Goal: Task Accomplishment & Management: Use online tool/utility

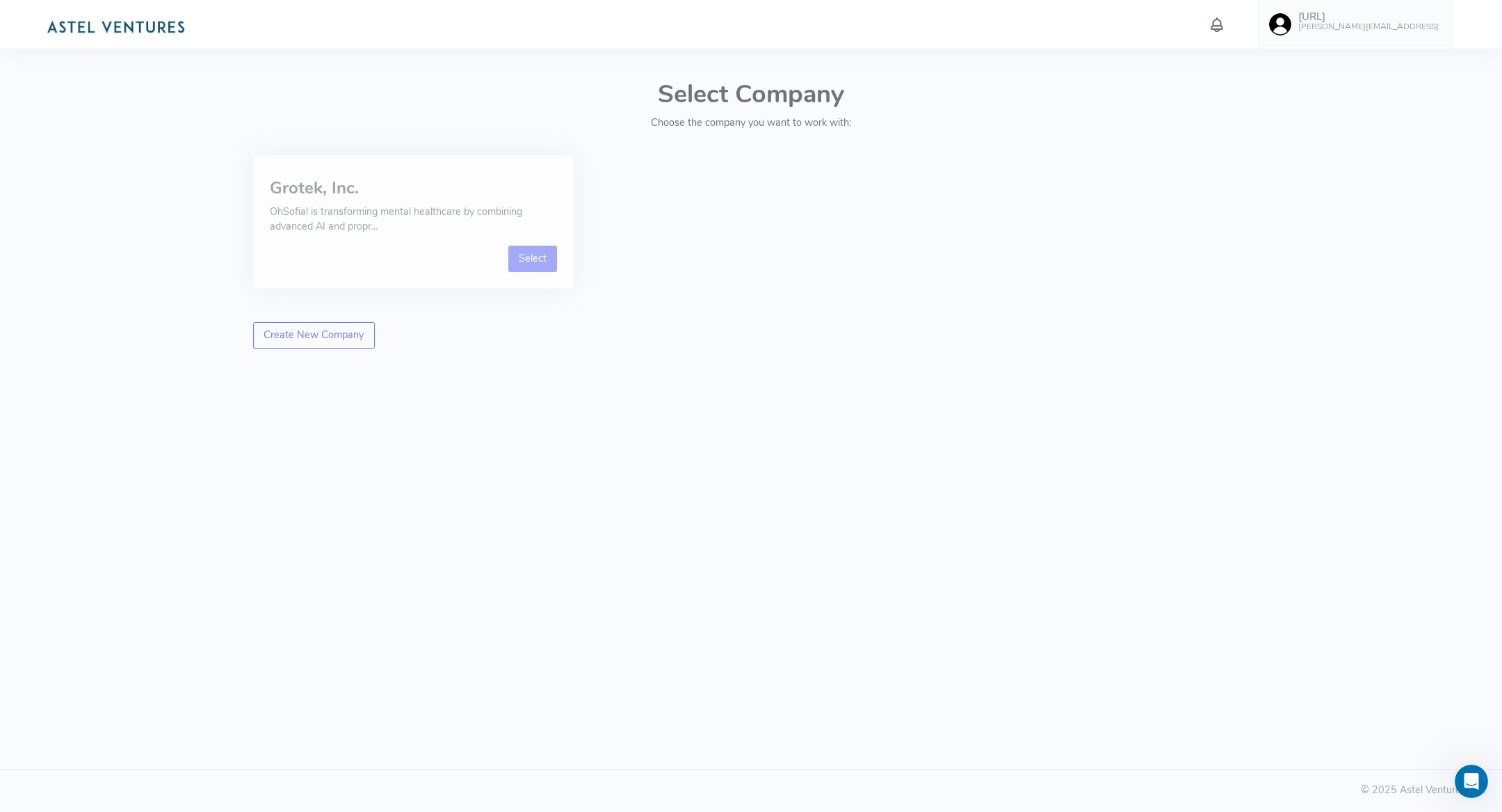
click at [536, 249] on link "Select" at bounding box center [533, 259] width 50 height 26
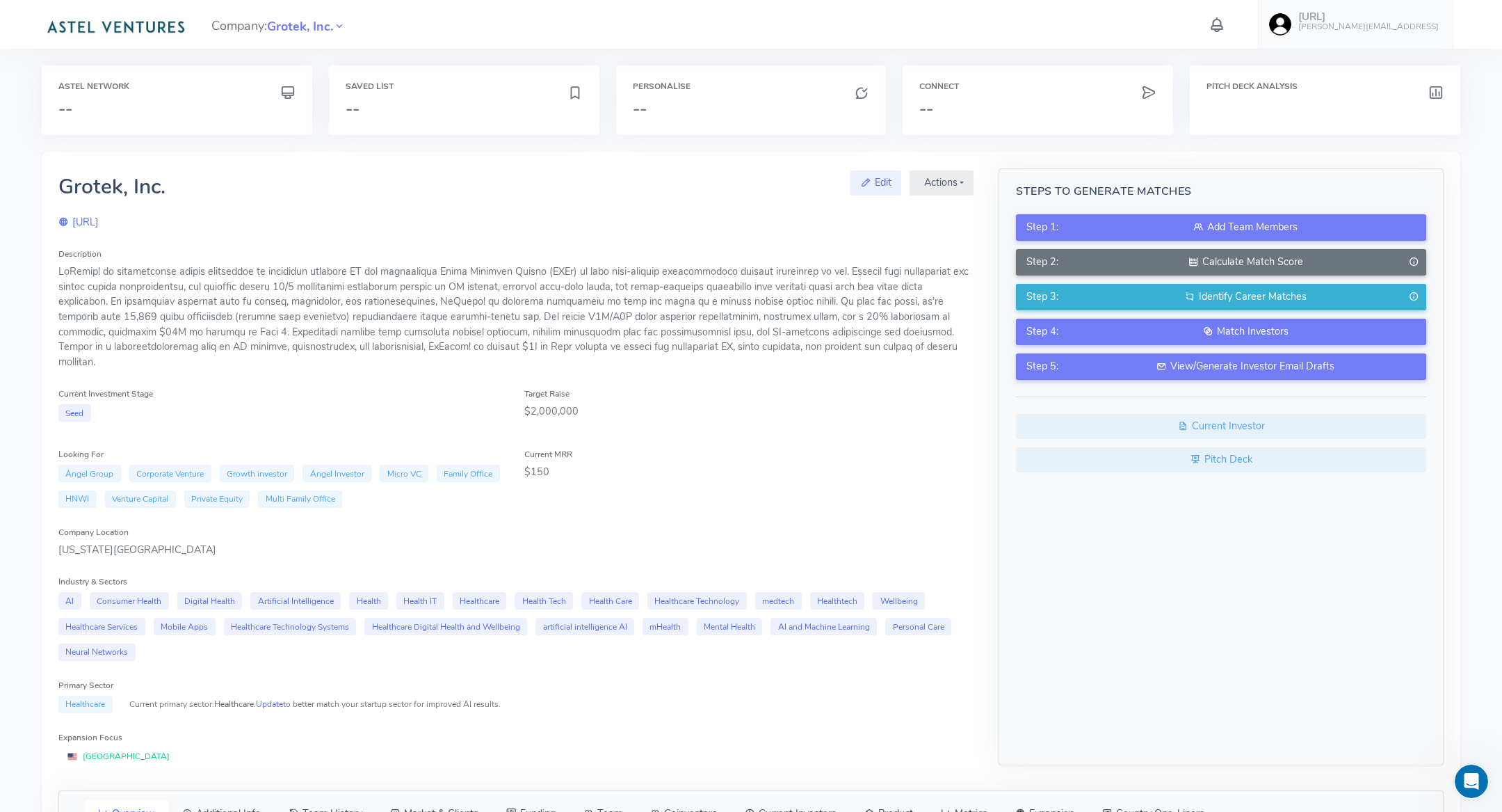
click at [1166, 382] on div "Step 1: Add Team Members Step 2: Calculate Match Score Step 3: Identify Career …" at bounding box center [1221, 343] width 410 height 258
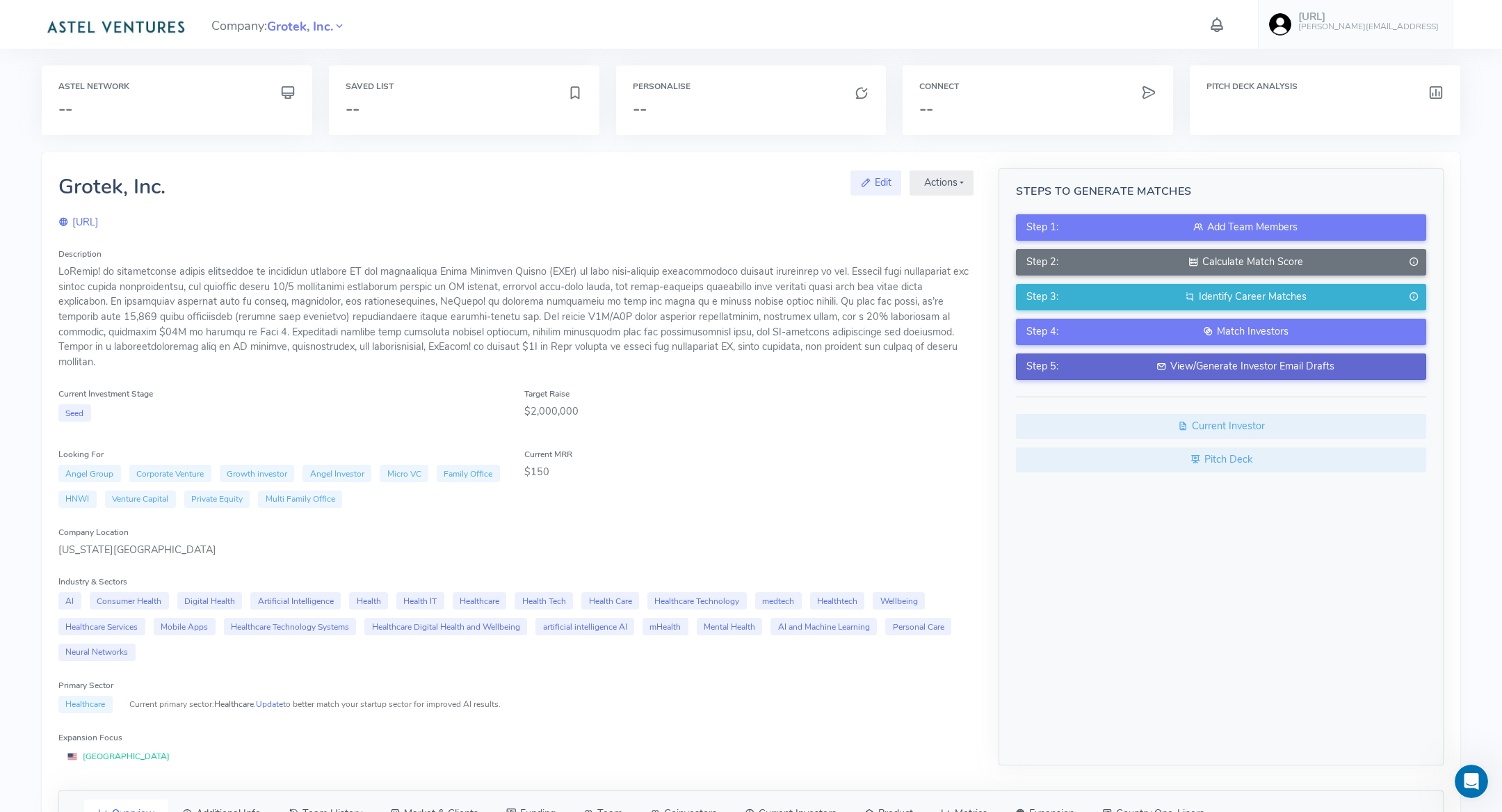
click at [1166, 375] on button "Step 5: View/Generate Investor Email Drafts" at bounding box center [1221, 367] width 410 height 26
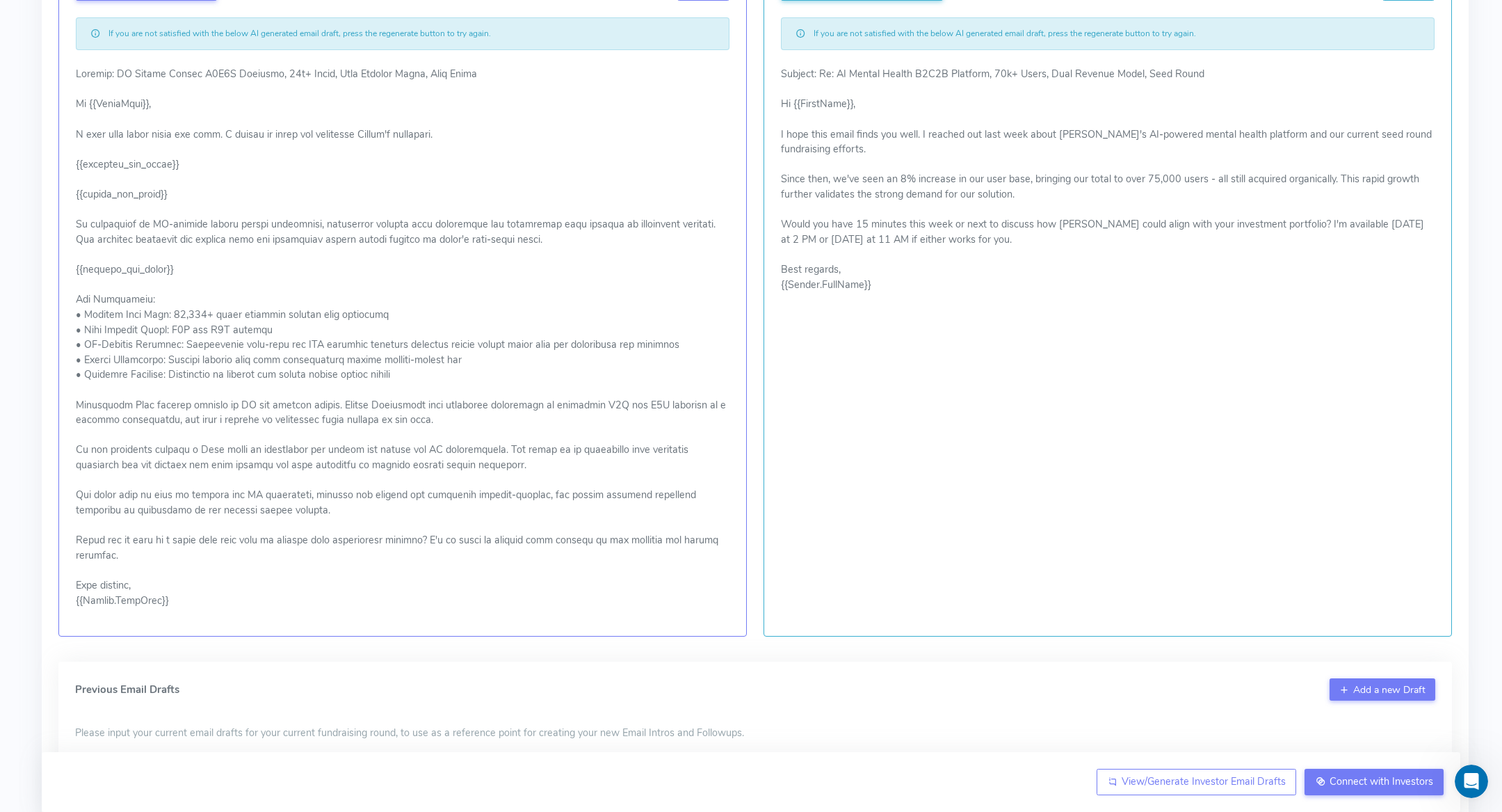
scroll to position [318, 0]
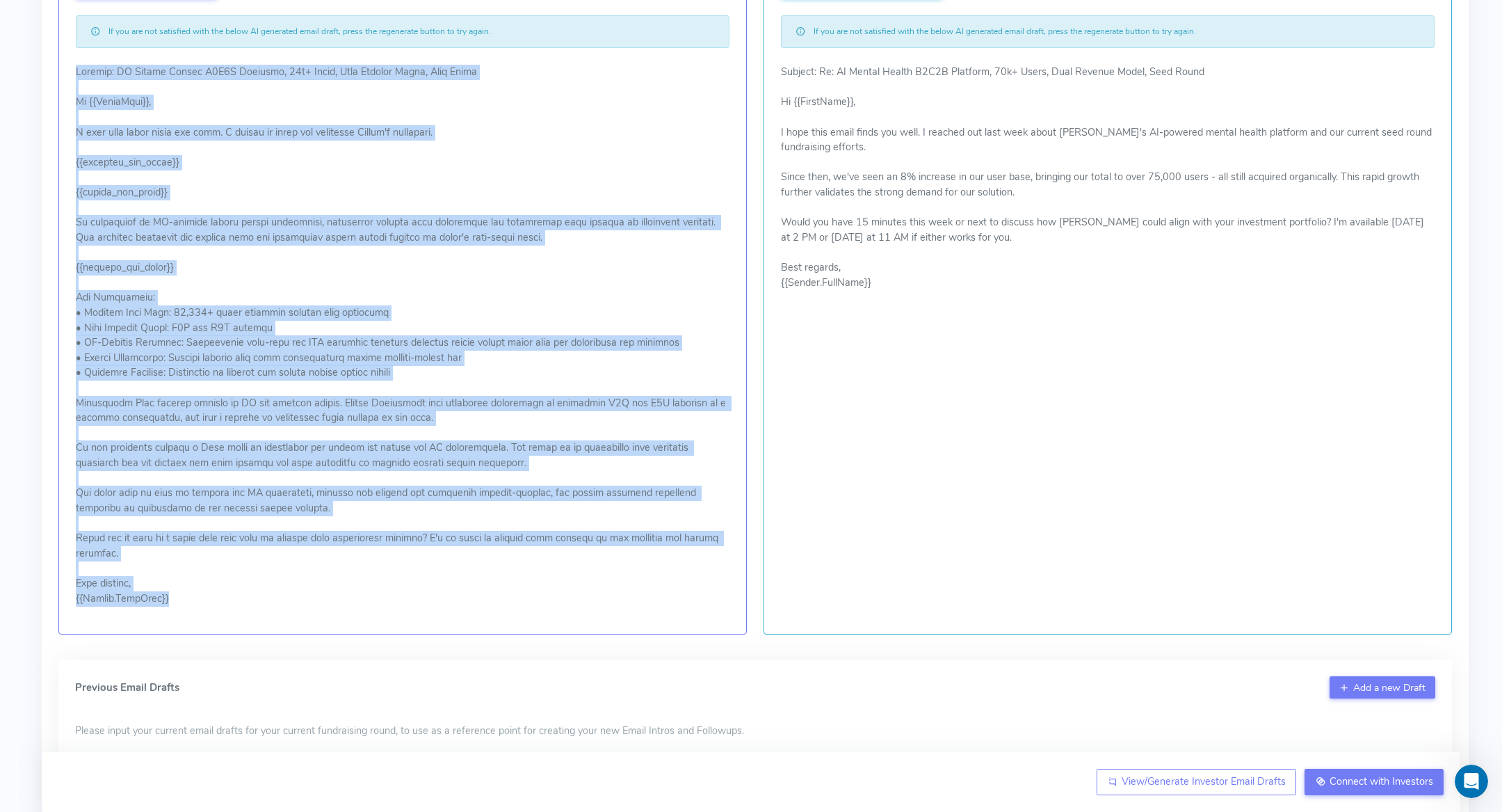
drag, startPoint x: 198, startPoint y: 598, endPoint x: 62, endPoint y: 52, distance: 562.7
click at [62, 52] on div "Initial Email Template Regenerate Initial Email Edit If you are not satisfied w…" at bounding box center [403, 272] width 688 height 726
copy p "Subject: AI Mental Health B2C2B Platform, 70k+ Users, Dual Revenue Model, Seed …"
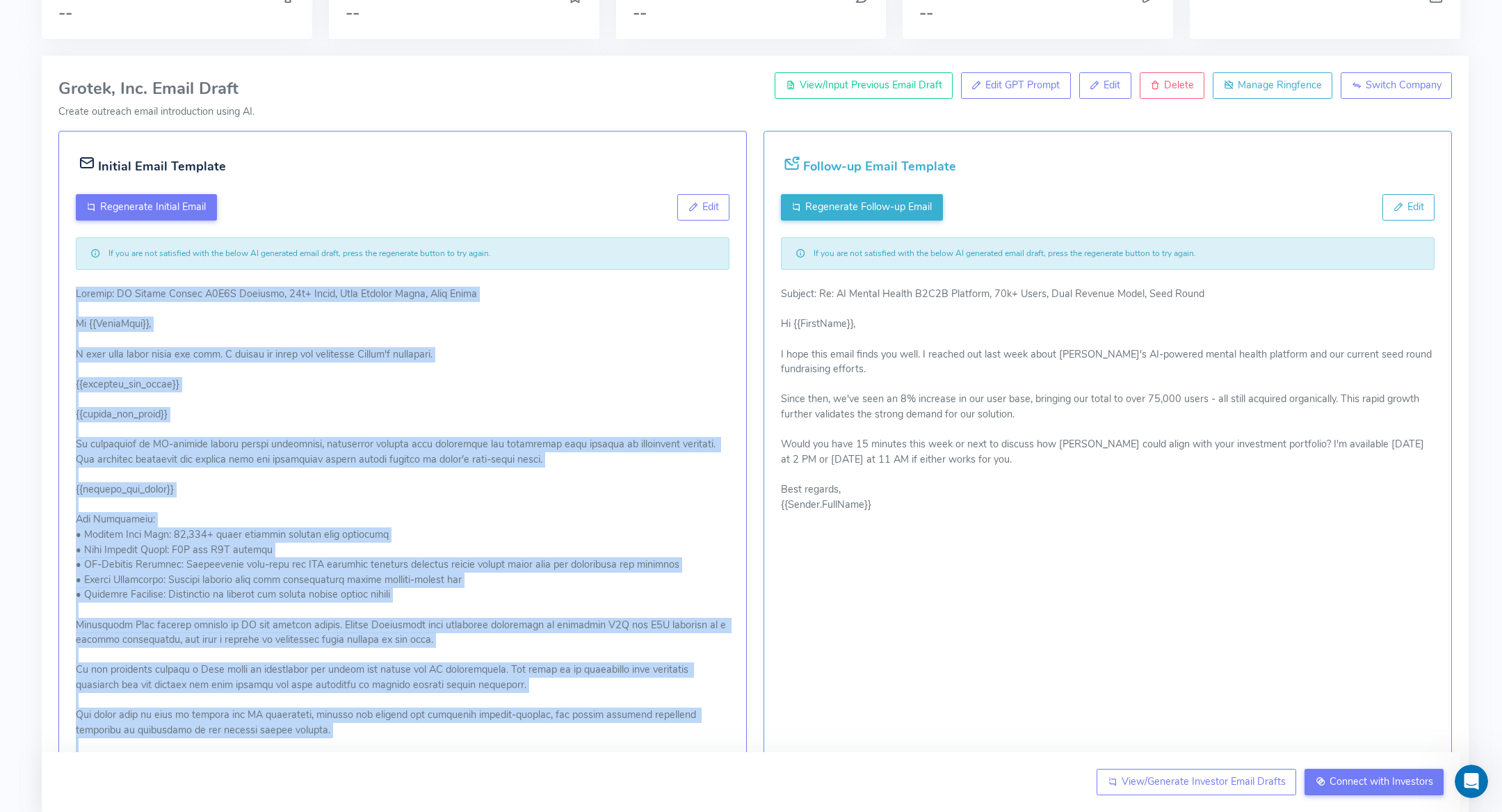
scroll to position [42, 0]
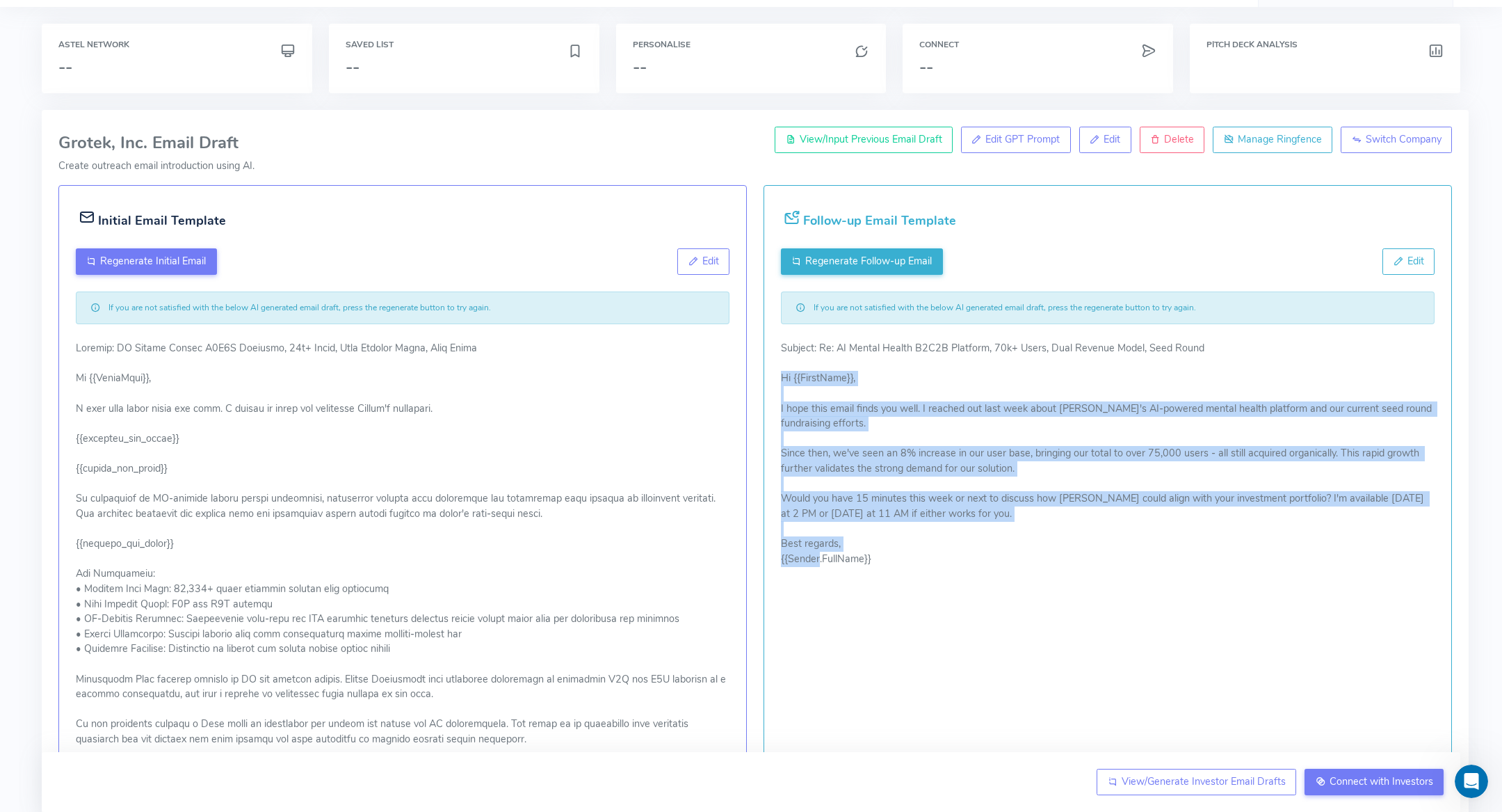
drag, startPoint x: 880, startPoint y: 564, endPoint x: 773, endPoint y: 374, distance: 218.1
click at [773, 374] on div "Follow-up Email Template Regenerate Follow-up Email Edit If you are not satisfi…" at bounding box center [1108, 548] width 688 height 726
copy p "Hi {{FirstName}}, I hope this email finds you well. I reached out last week abo…"
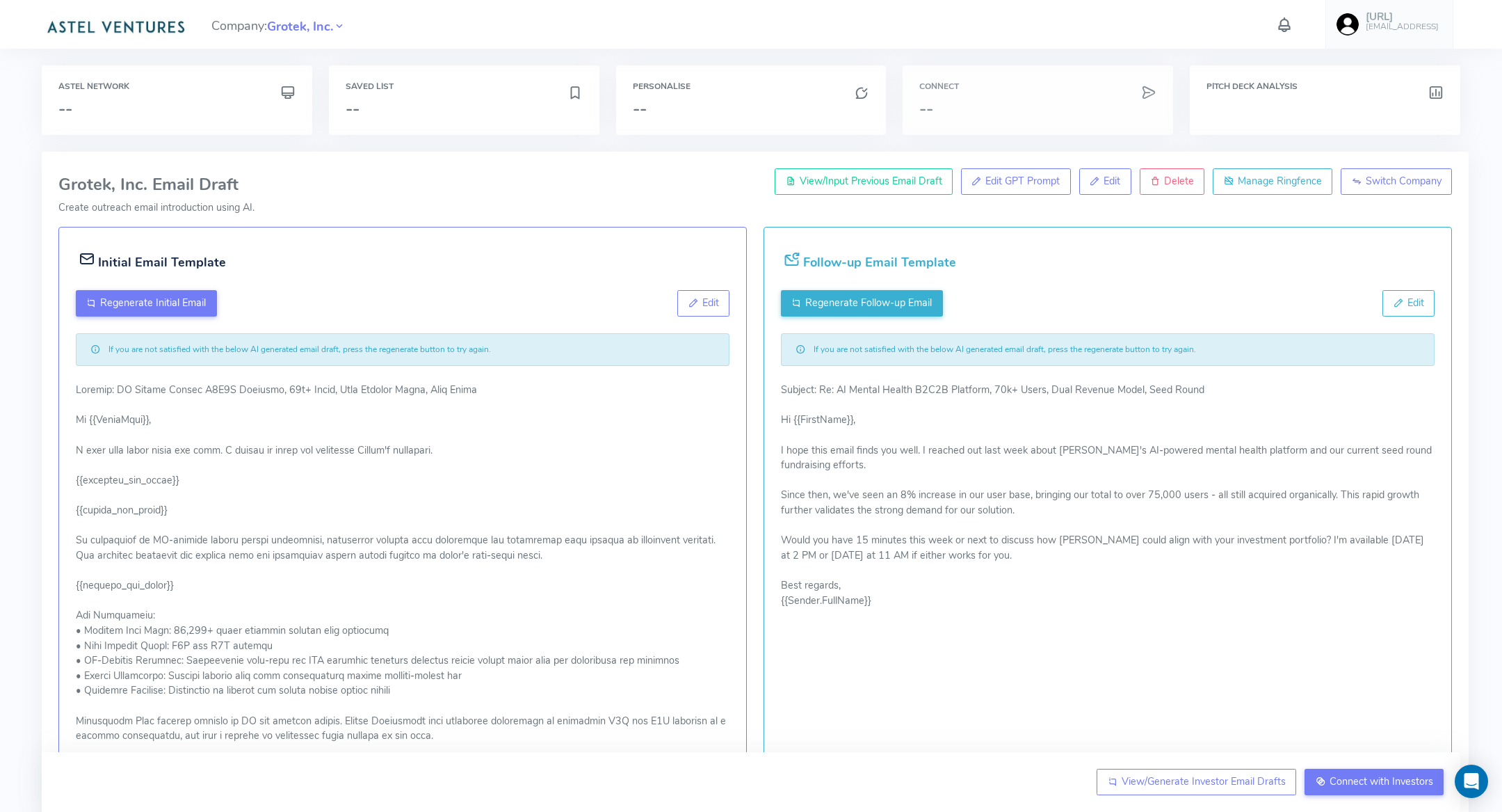
click at [973, 110] on h3 "--" at bounding box center [1037, 108] width 237 height 18
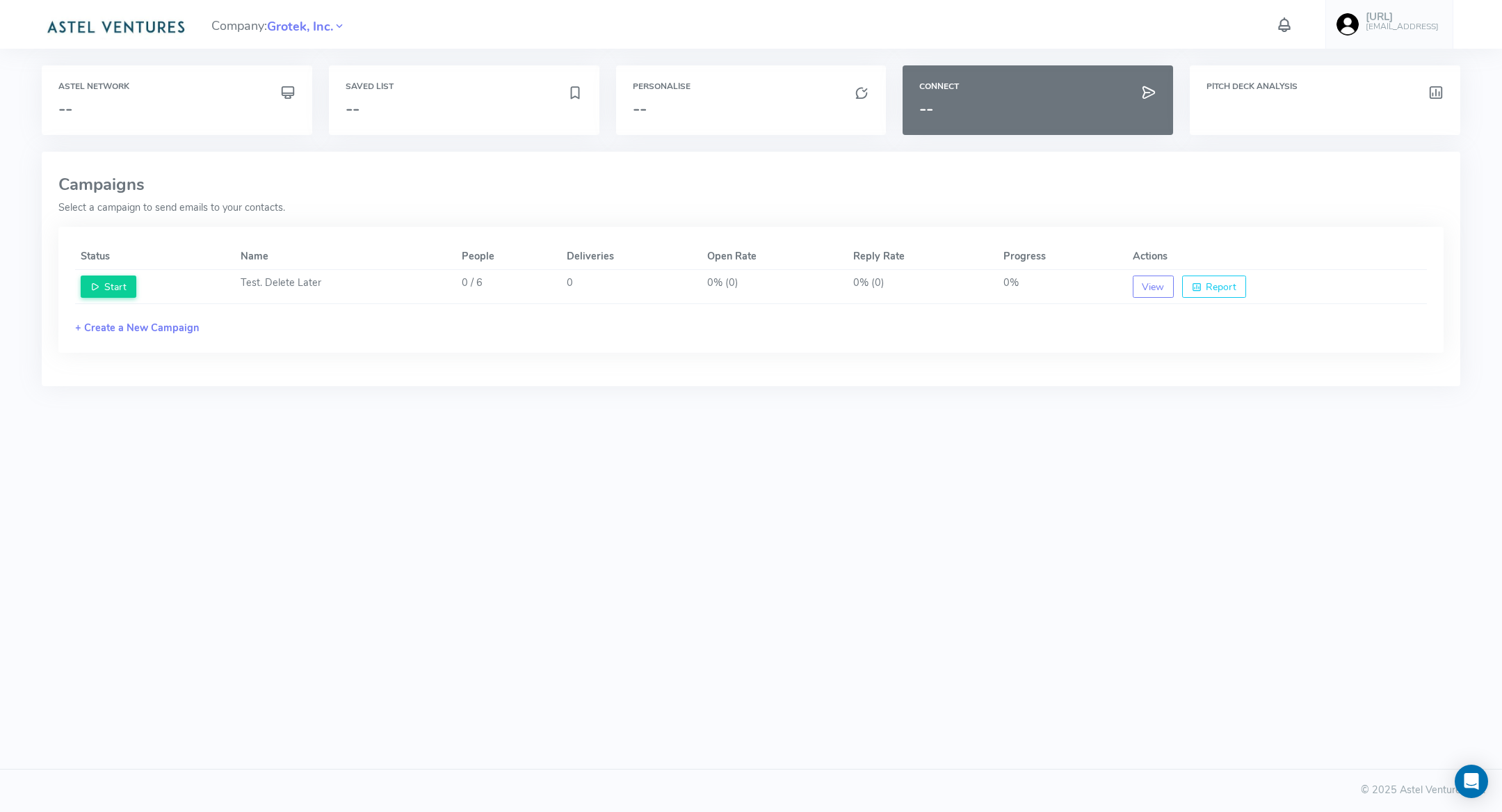
click at [481, 289] on td "0 / 6" at bounding box center [509, 287] width 106 height 34
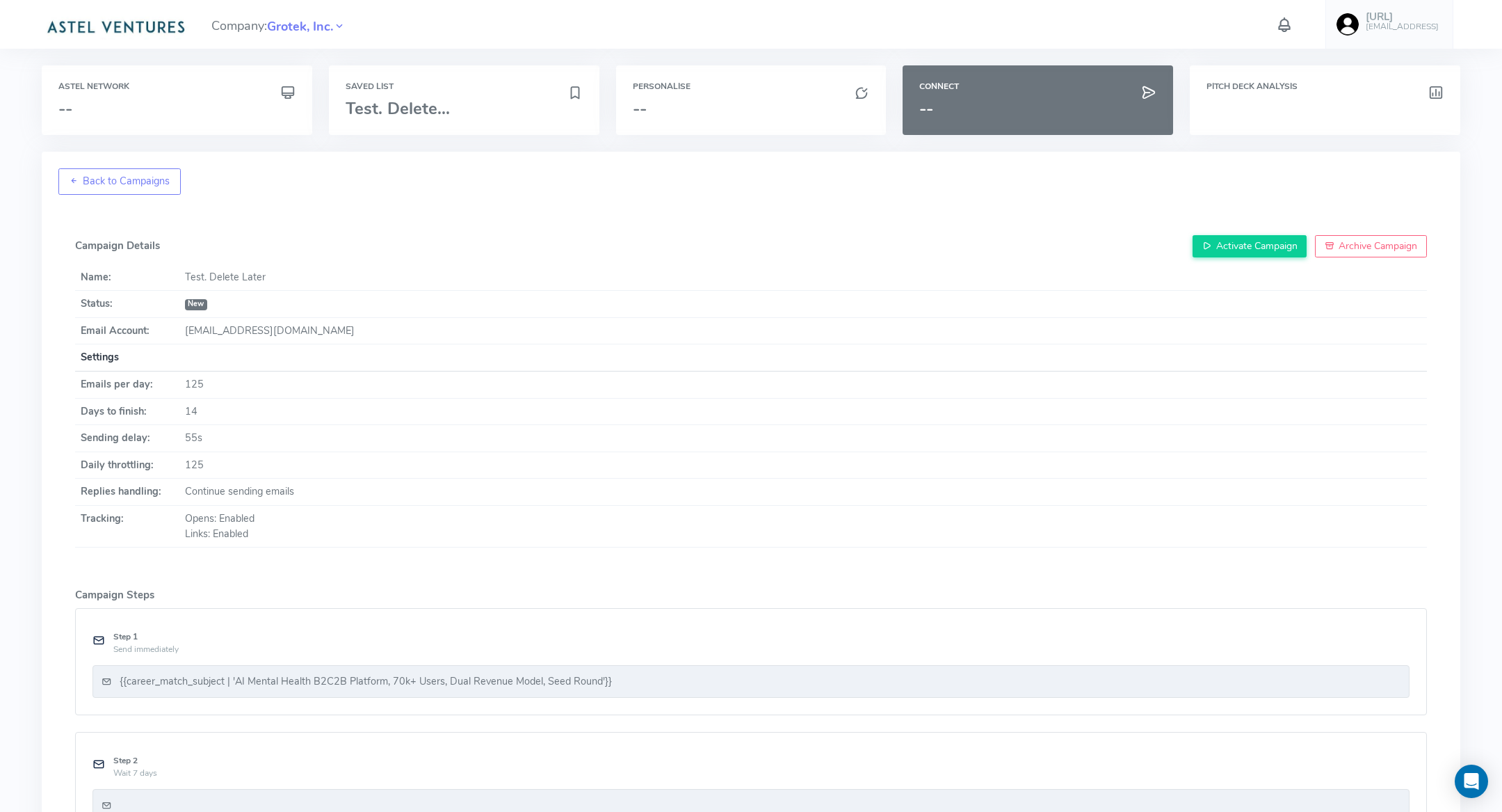
click at [870, 675] on div "{{career_match_subject | 'AI Mental Health B2C2B Platform, 70k+ Users, Dual Rev…" at bounding box center [751, 681] width 1299 height 16
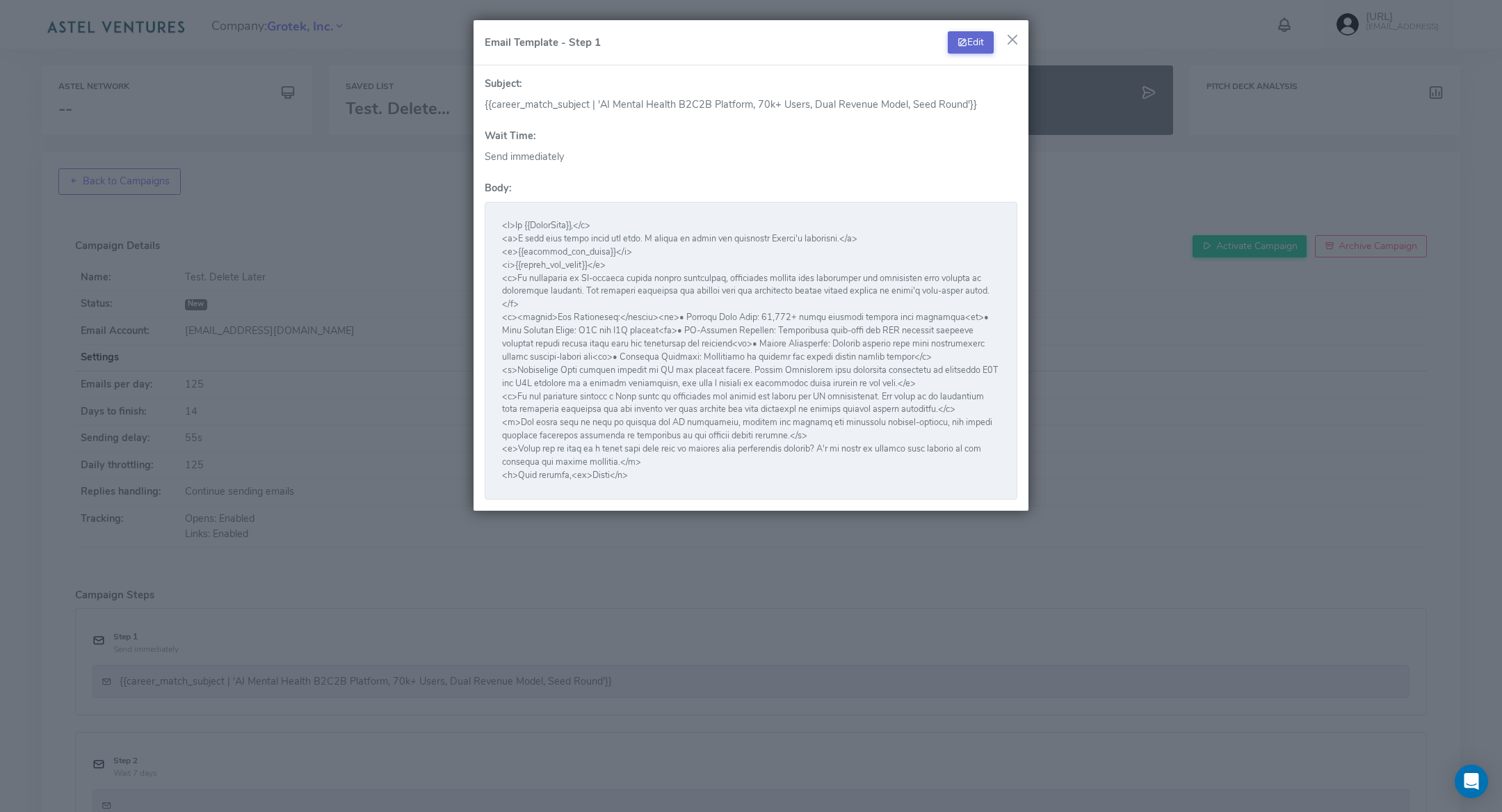
click at [976, 42] on button "Edit" at bounding box center [971, 42] width 46 height 23
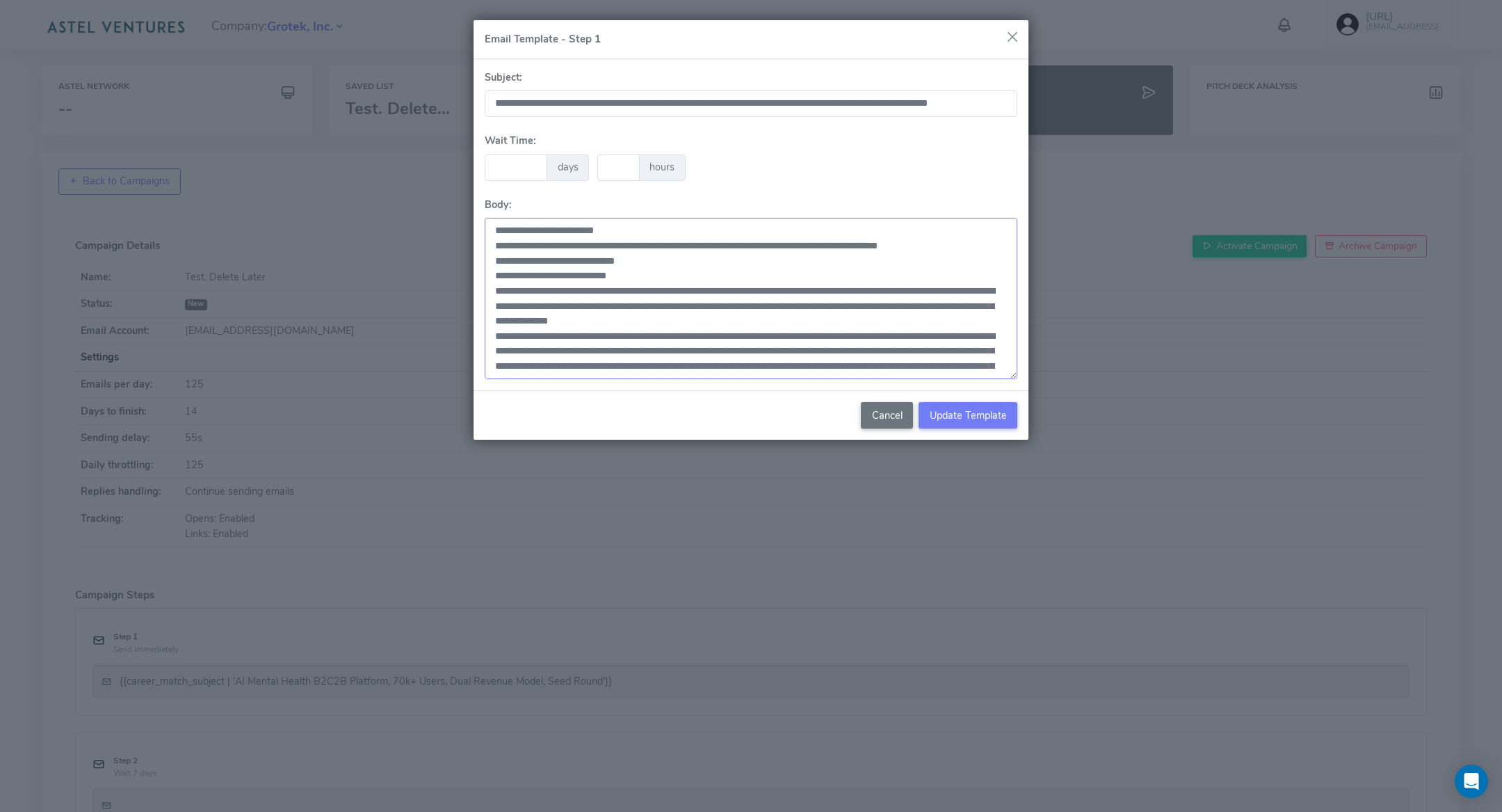
click at [695, 341] on textarea at bounding box center [751, 298] width 533 height 162
paste textarea "**********"
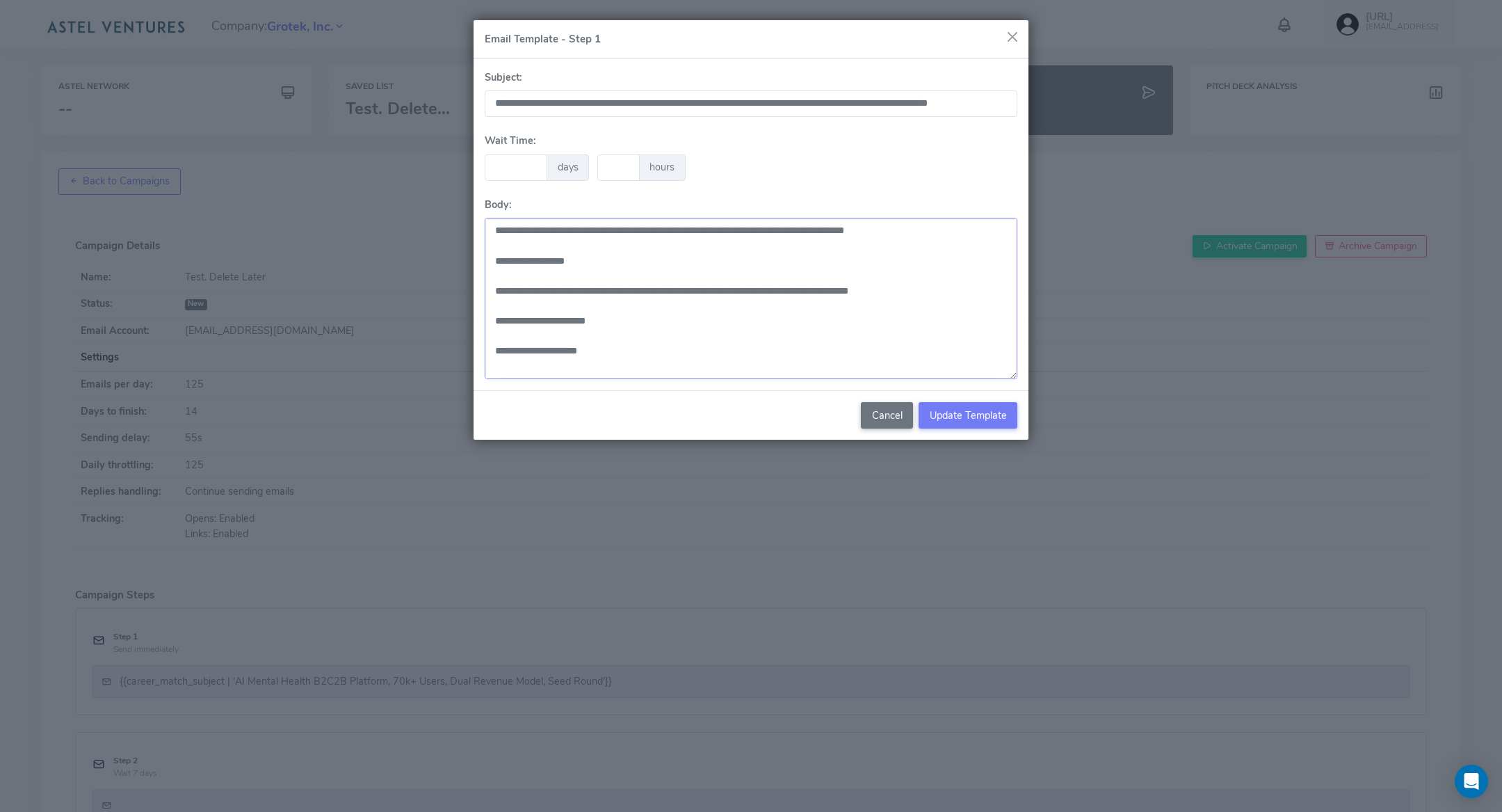
scroll to position [444, 0]
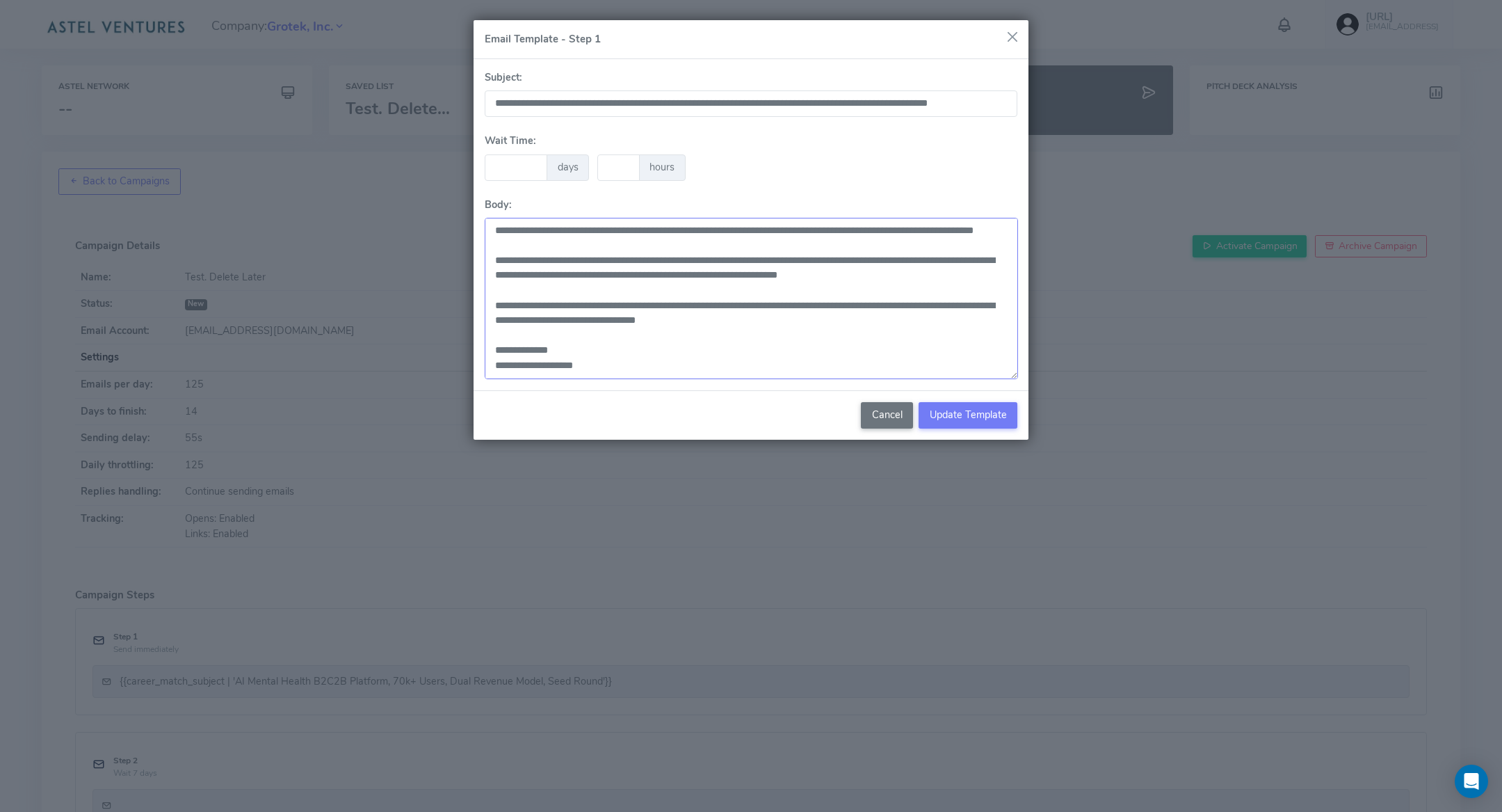
click at [567, 370] on textarea at bounding box center [751, 298] width 534 height 162
type textarea "**********"
click at [950, 408] on span "Update Template" at bounding box center [968, 415] width 77 height 14
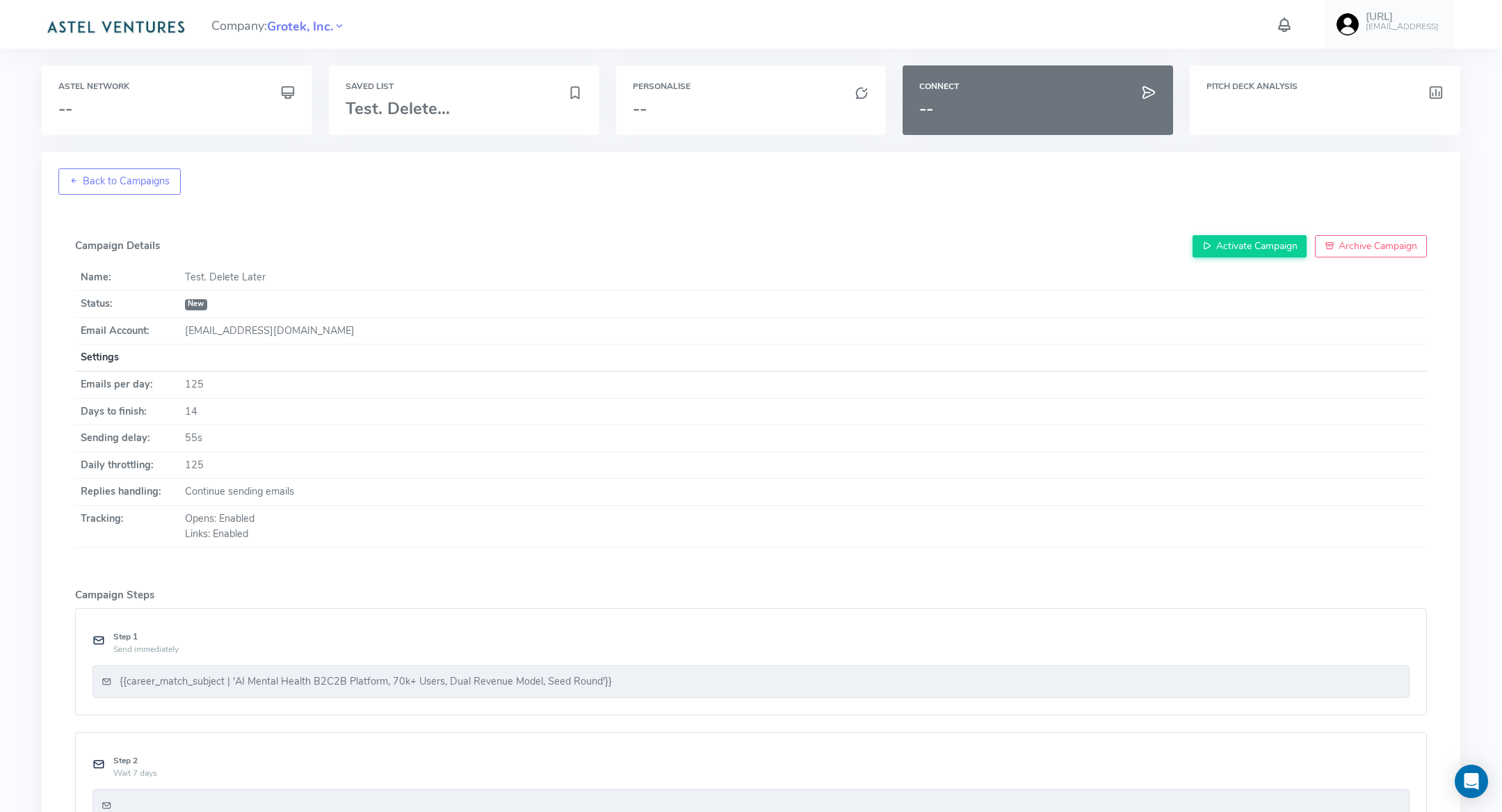
click at [627, 675] on div "{{career_match_subject | 'AI Mental Health B2C2B Platform, 70k+ Users, Dual Rev…" at bounding box center [751, 681] width 1299 height 16
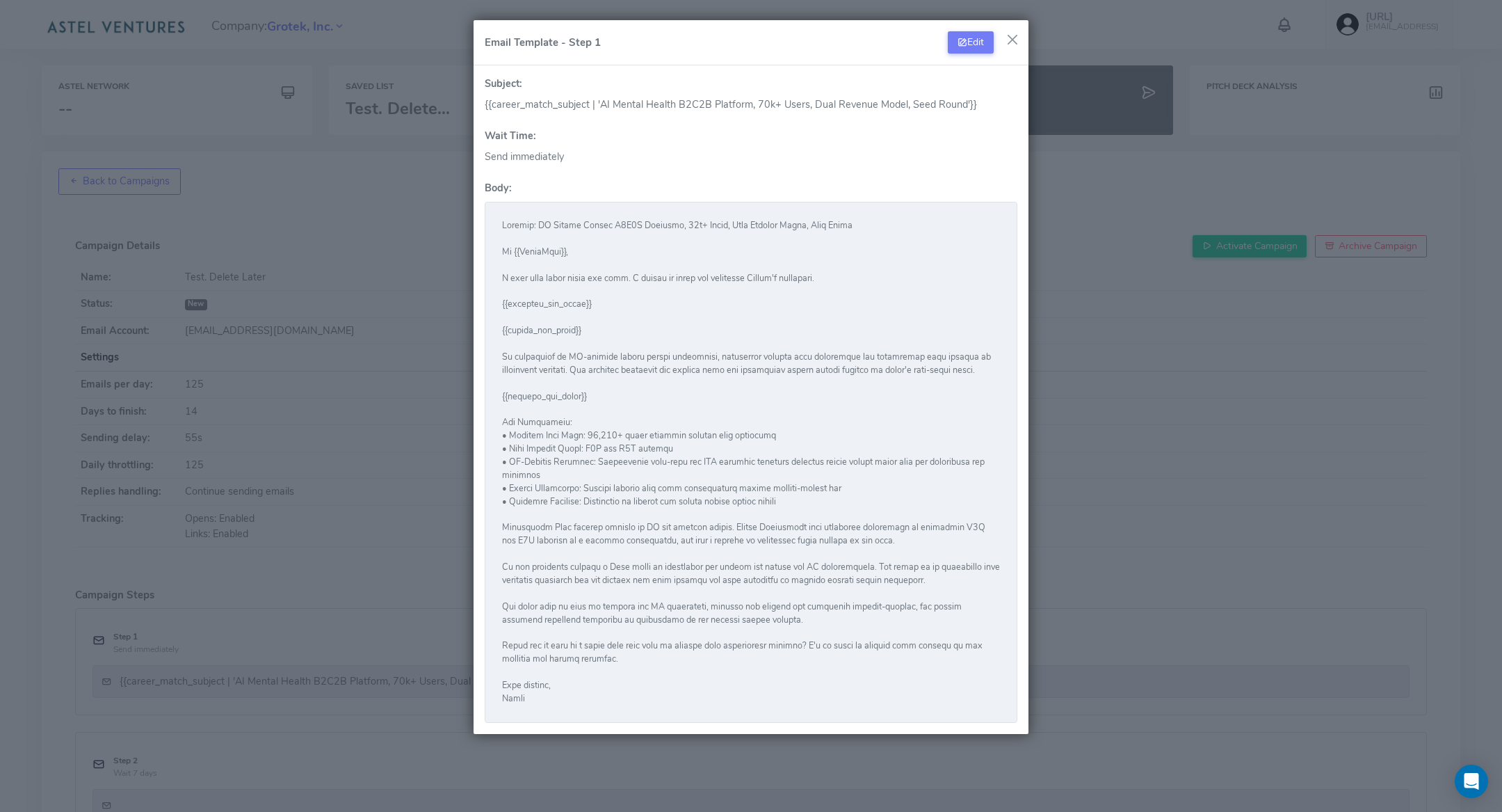
click at [613, 220] on pre at bounding box center [751, 462] width 498 height 486
click at [978, 40] on button "Edit" at bounding box center [971, 42] width 46 height 23
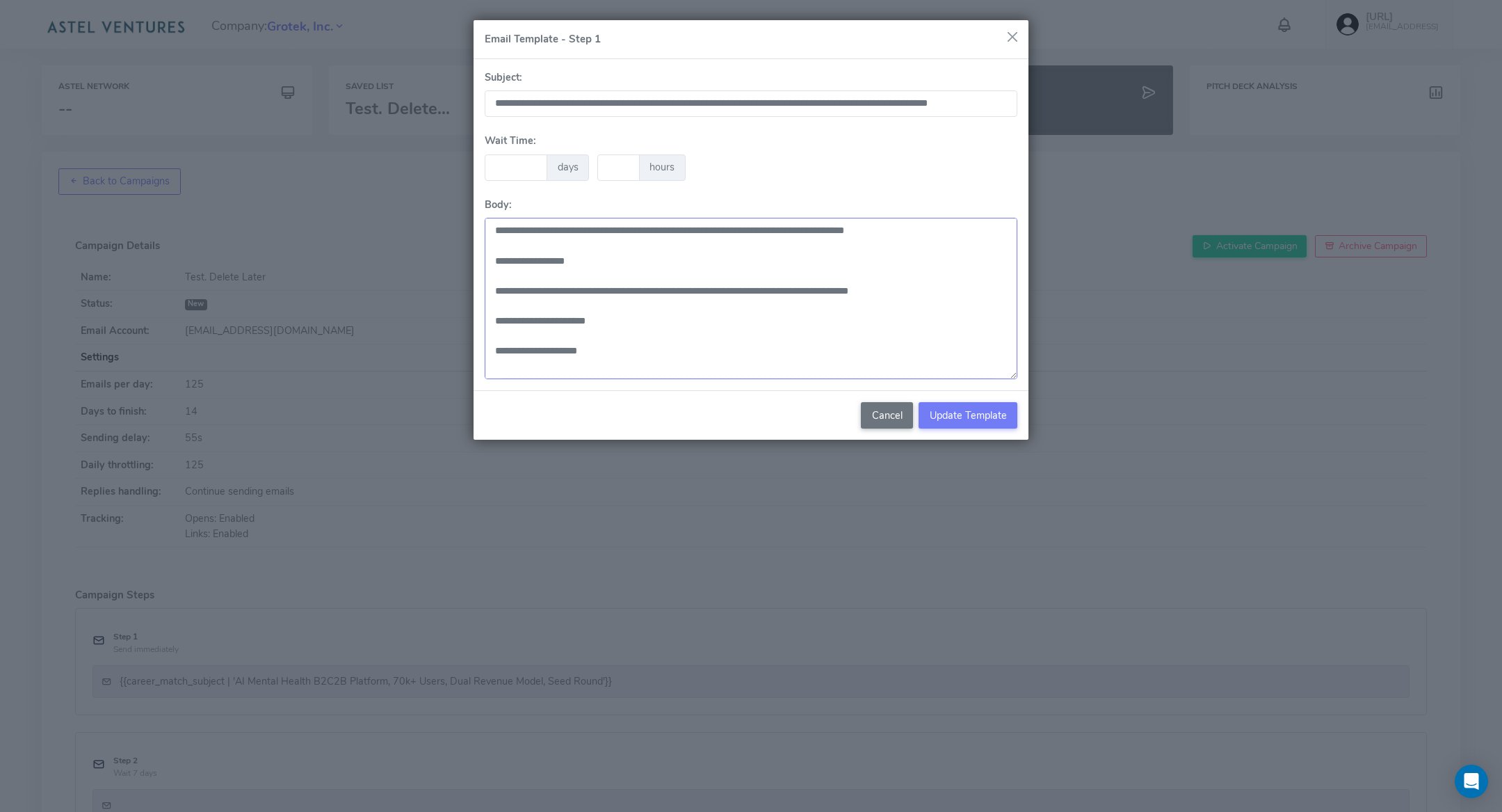
click at [564, 232] on textarea at bounding box center [751, 298] width 533 height 162
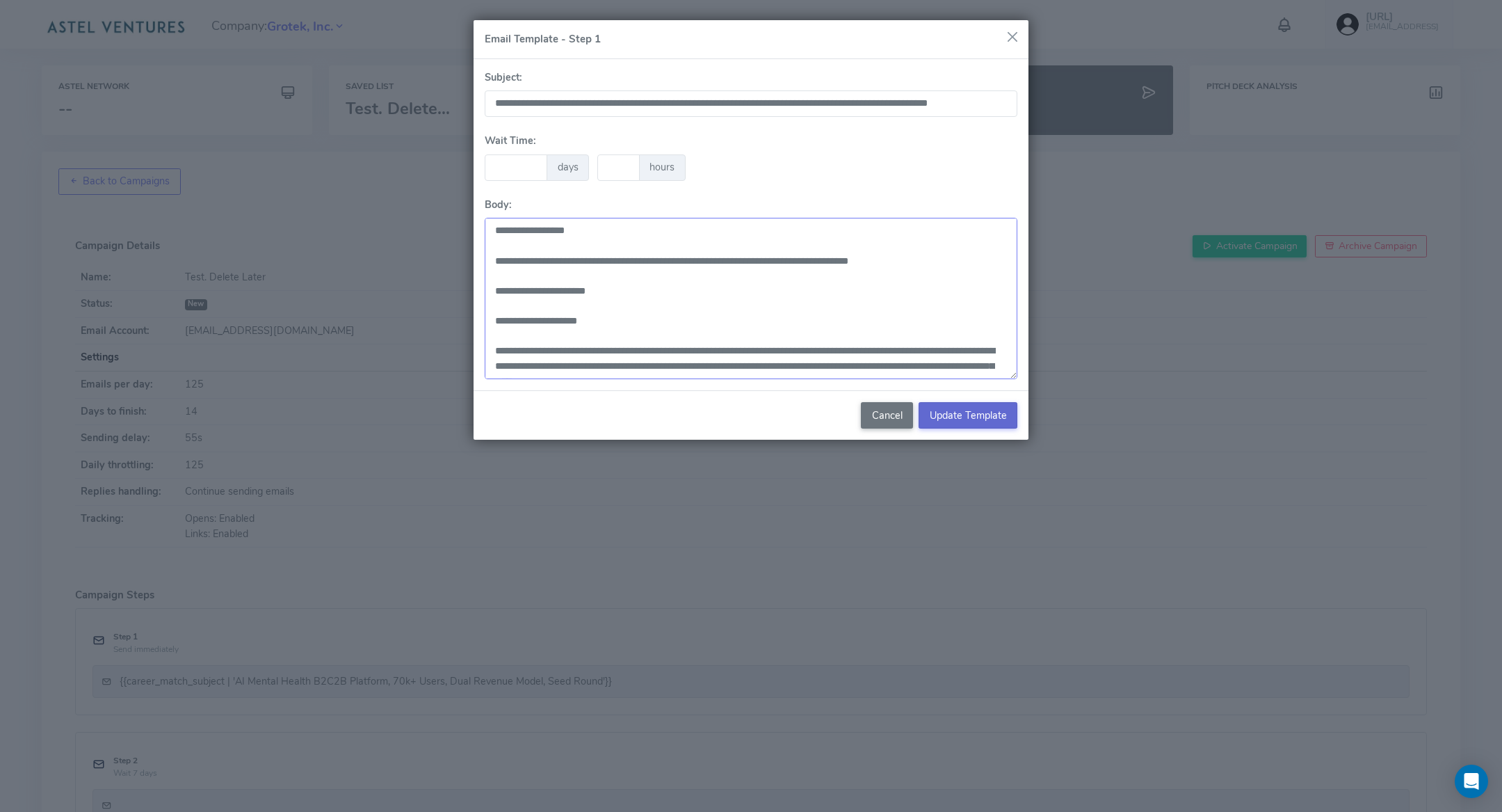
type textarea "**********"
click at [966, 416] on span "Update Template" at bounding box center [968, 415] width 77 height 14
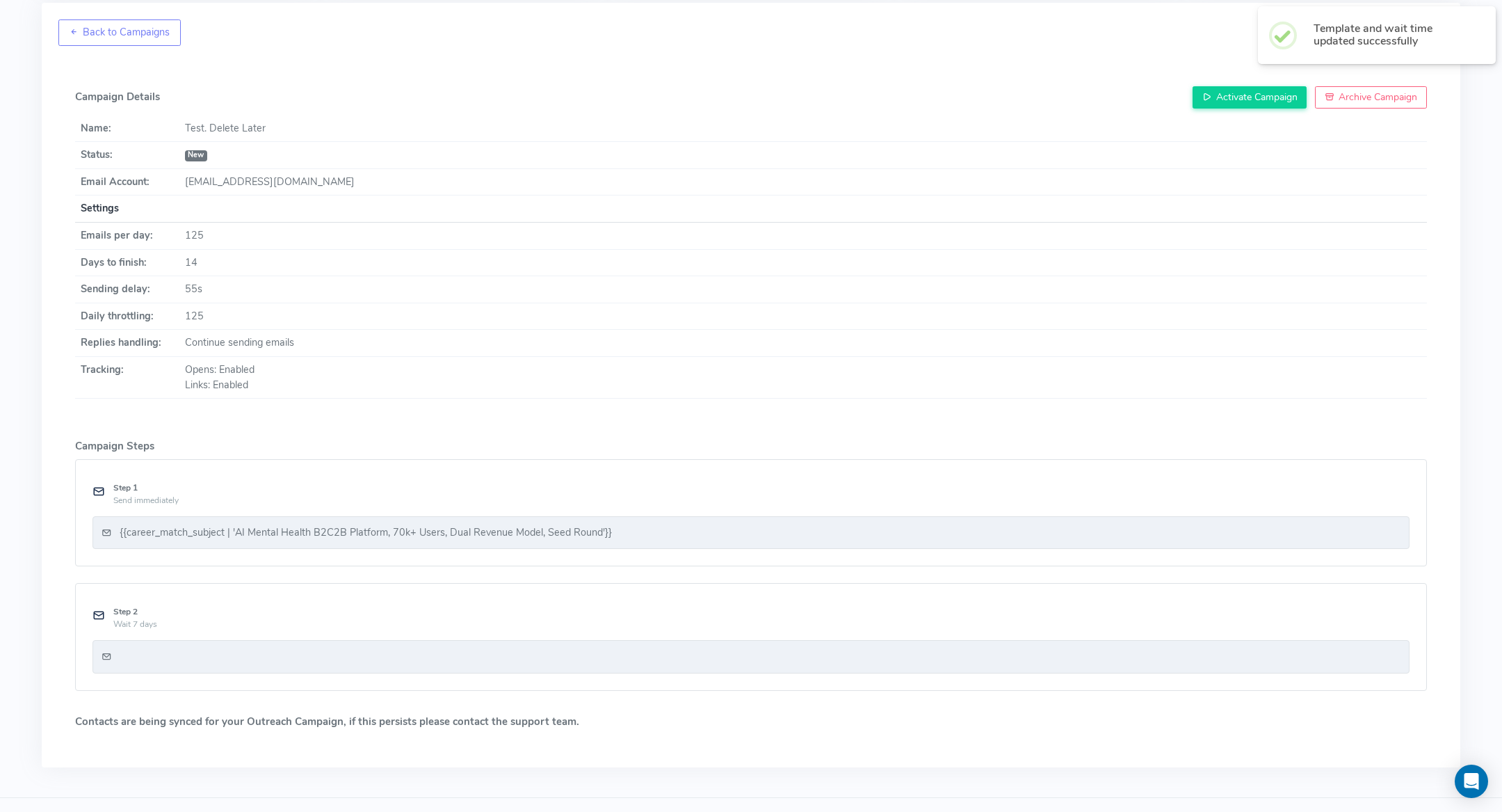
scroll to position [173, 0]
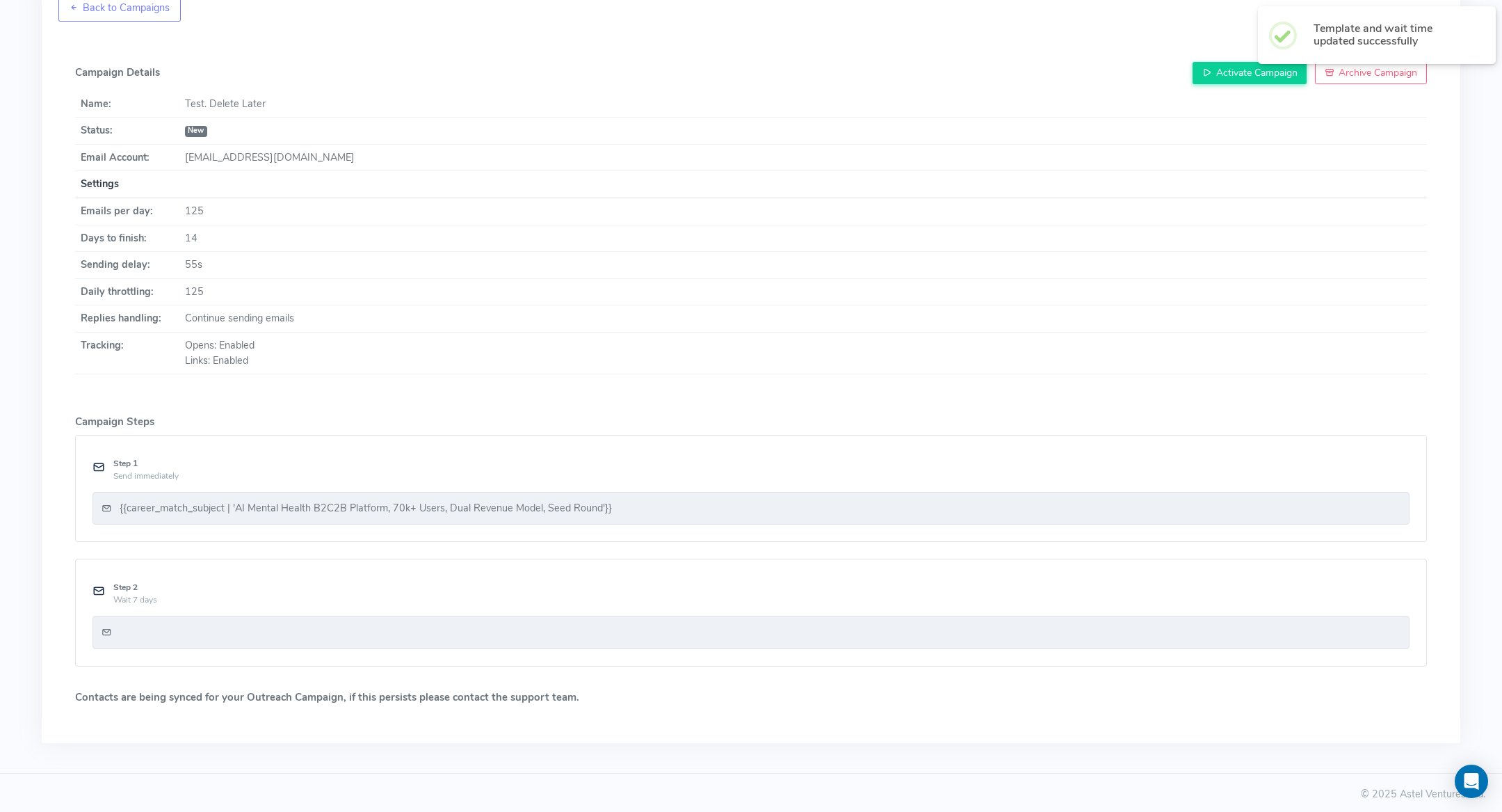
click at [689, 619] on div at bounding box center [751, 632] width 1317 height 33
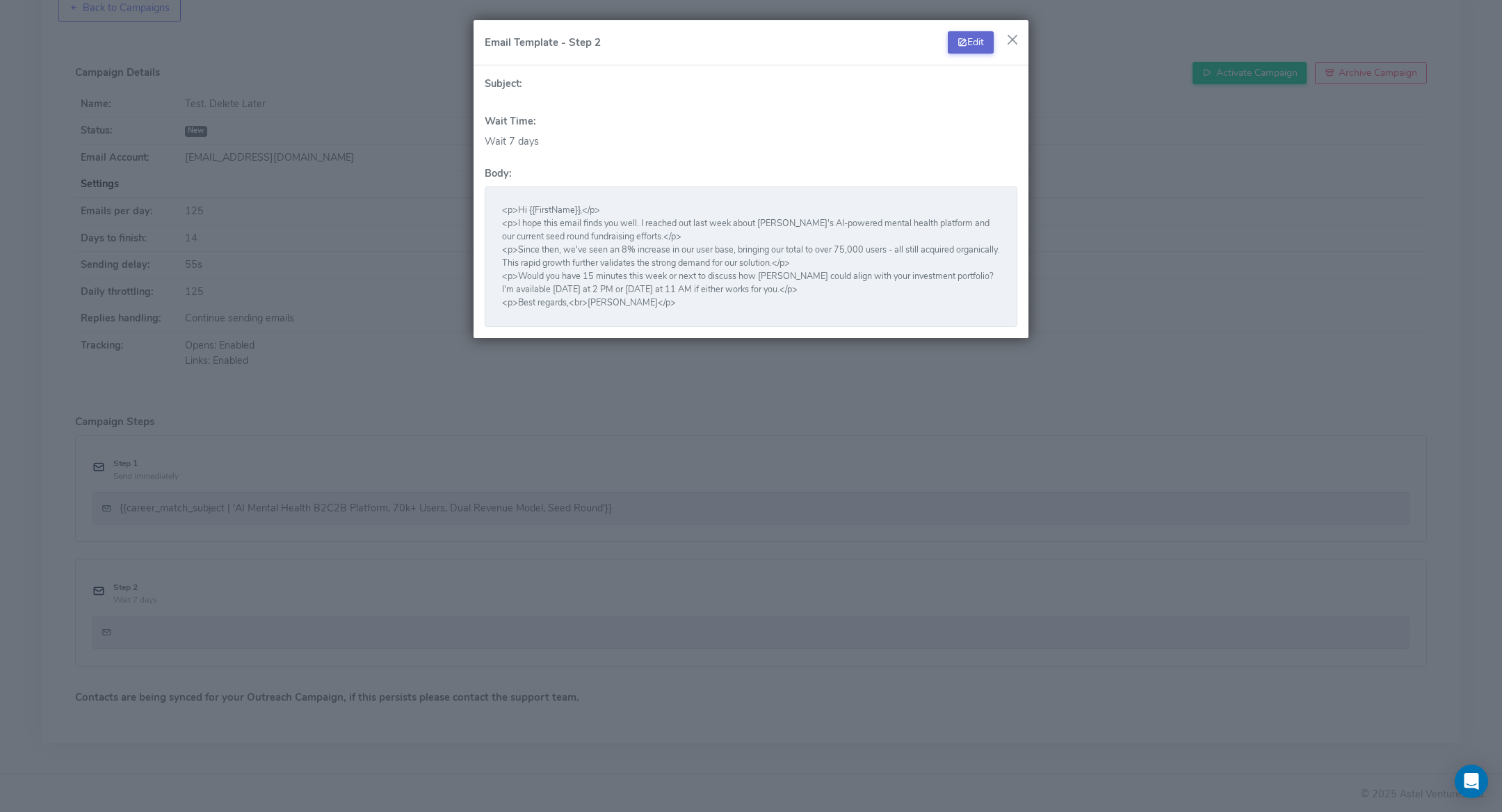
click at [971, 41] on button "Edit" at bounding box center [971, 42] width 46 height 23
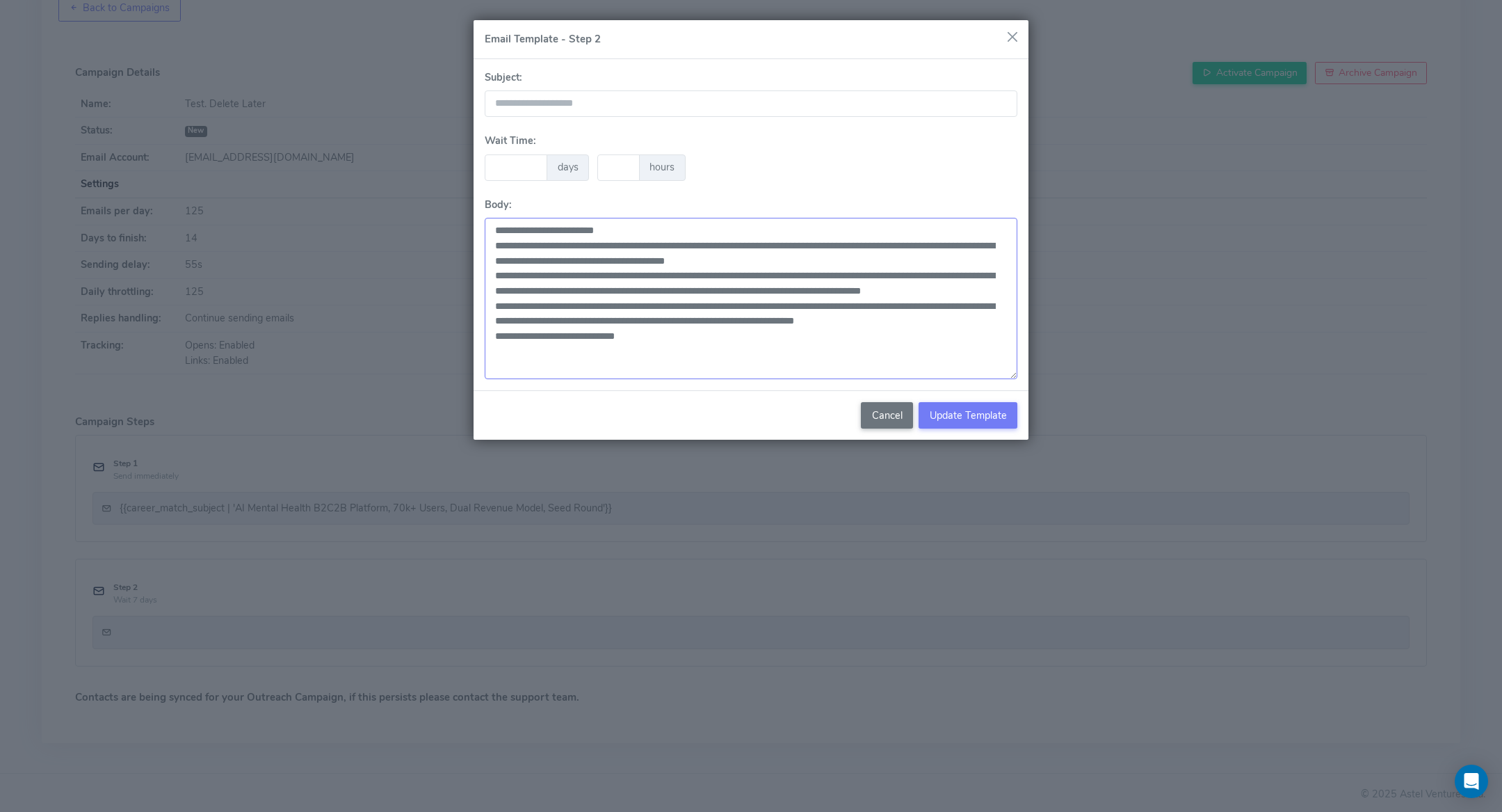
click at [643, 321] on textarea "**********" at bounding box center [751, 298] width 533 height 162
paste textarea "**********"
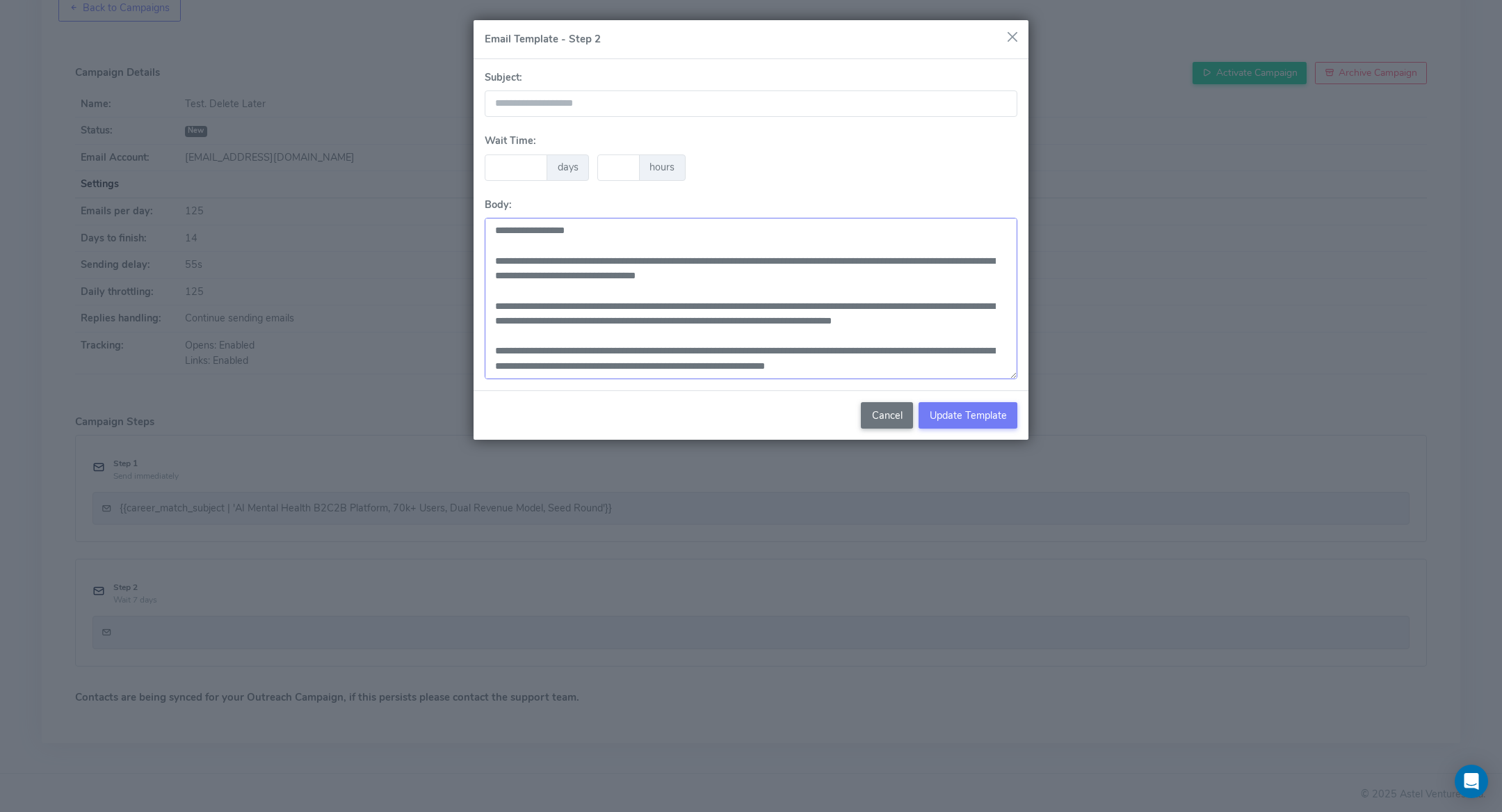
scroll to position [39, 0]
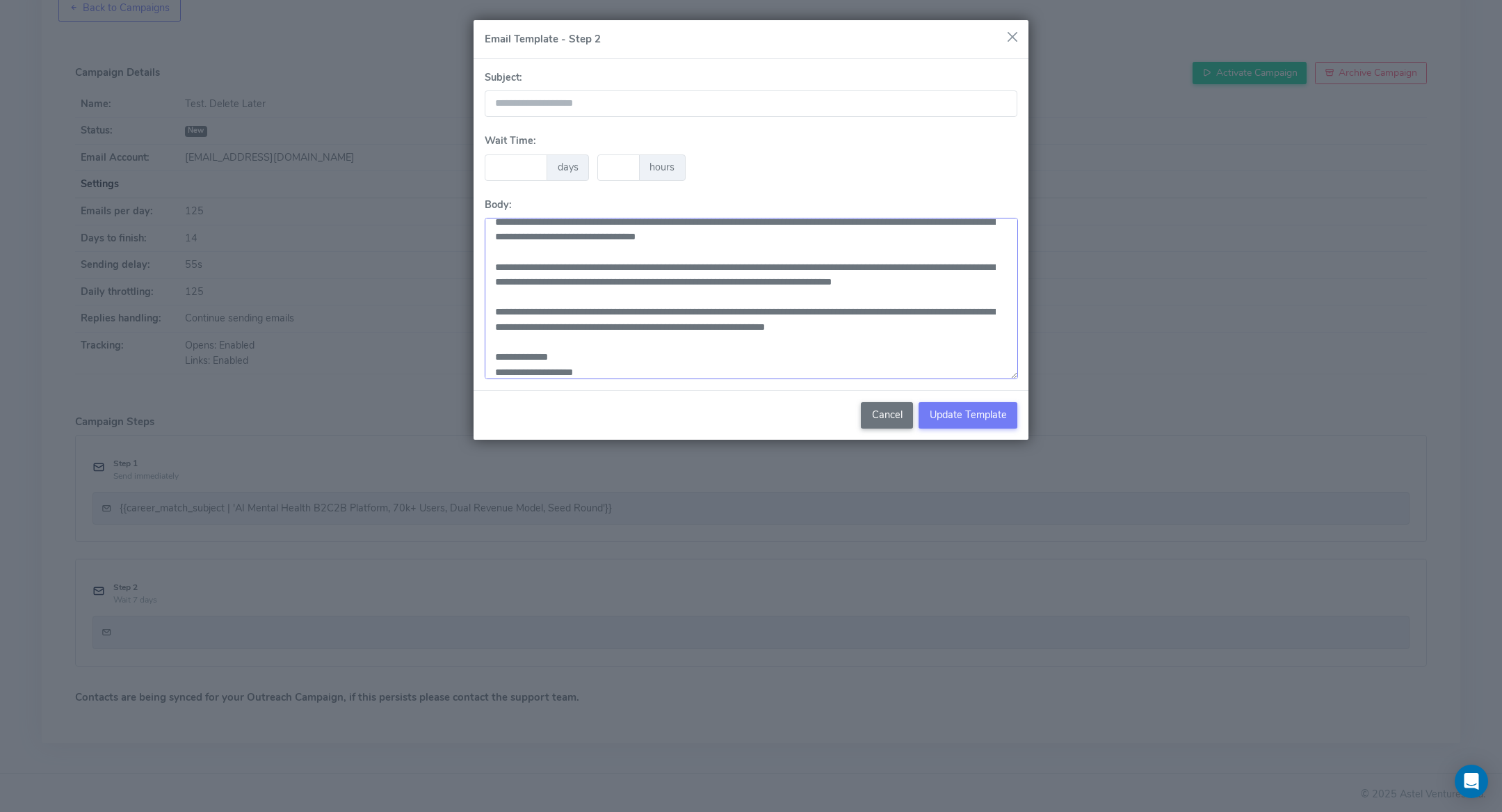
click at [552, 371] on textarea "**********" at bounding box center [751, 298] width 534 height 162
type textarea "**********"
click at [936, 411] on span "Update Template" at bounding box center [968, 415] width 77 height 14
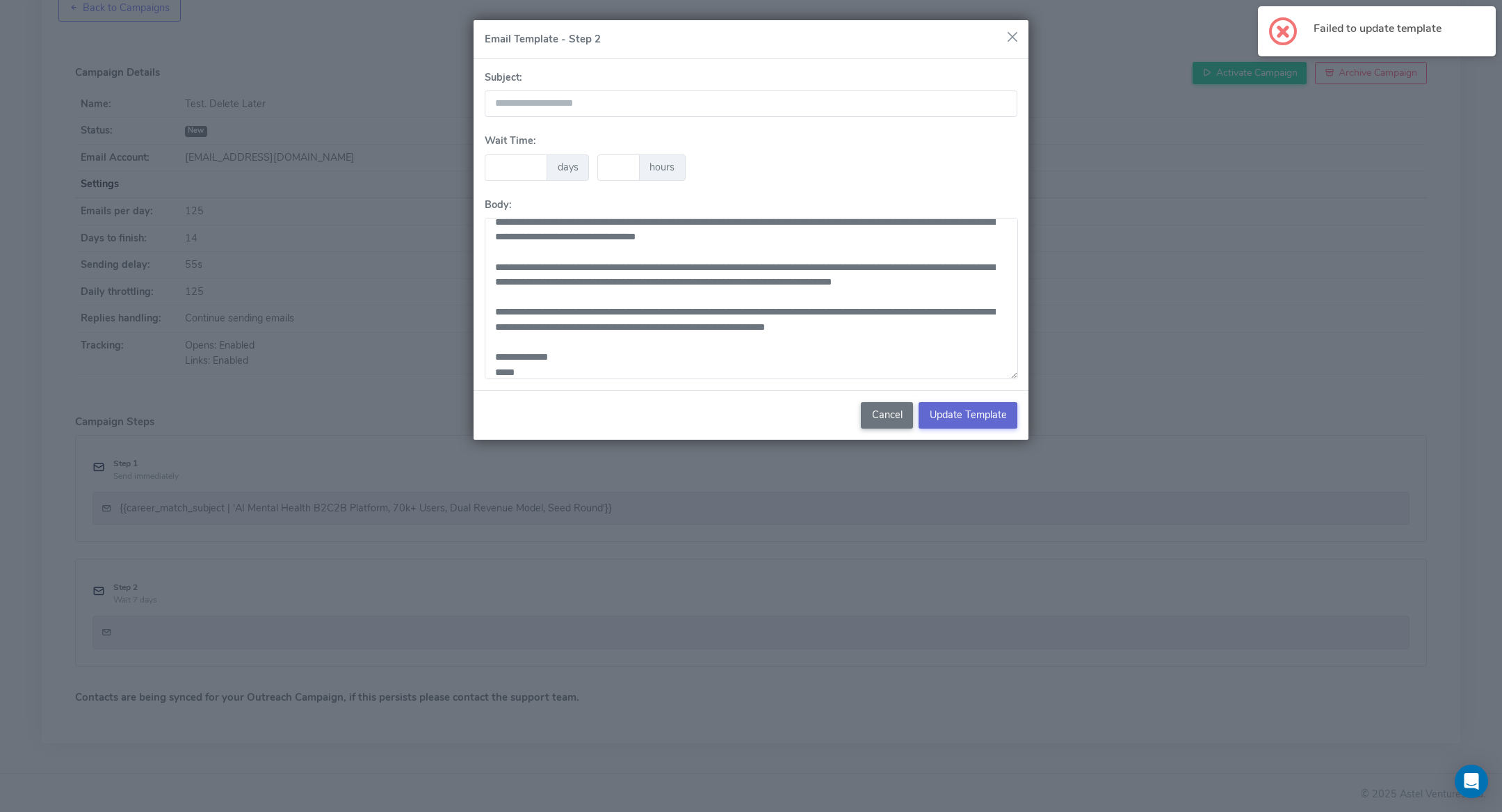
scroll to position [0, 0]
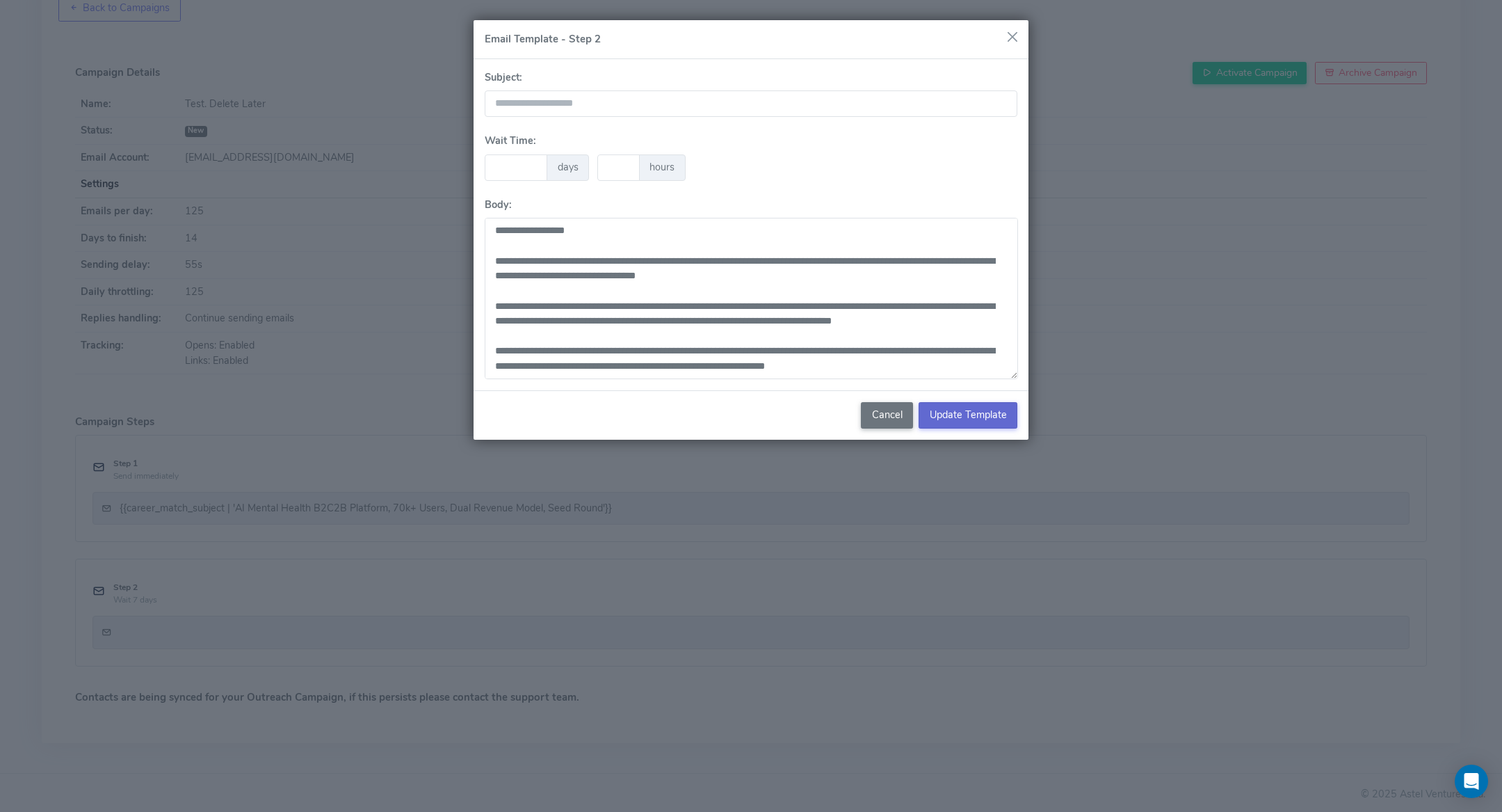
click at [950, 411] on span "Update Template" at bounding box center [968, 415] width 77 height 14
click at [612, 99] on input "text" at bounding box center [751, 103] width 533 height 26
click at [960, 411] on span "Update Template" at bounding box center [968, 415] width 77 height 14
click at [1019, 30] on button "button" at bounding box center [1012, 37] width 21 height 21
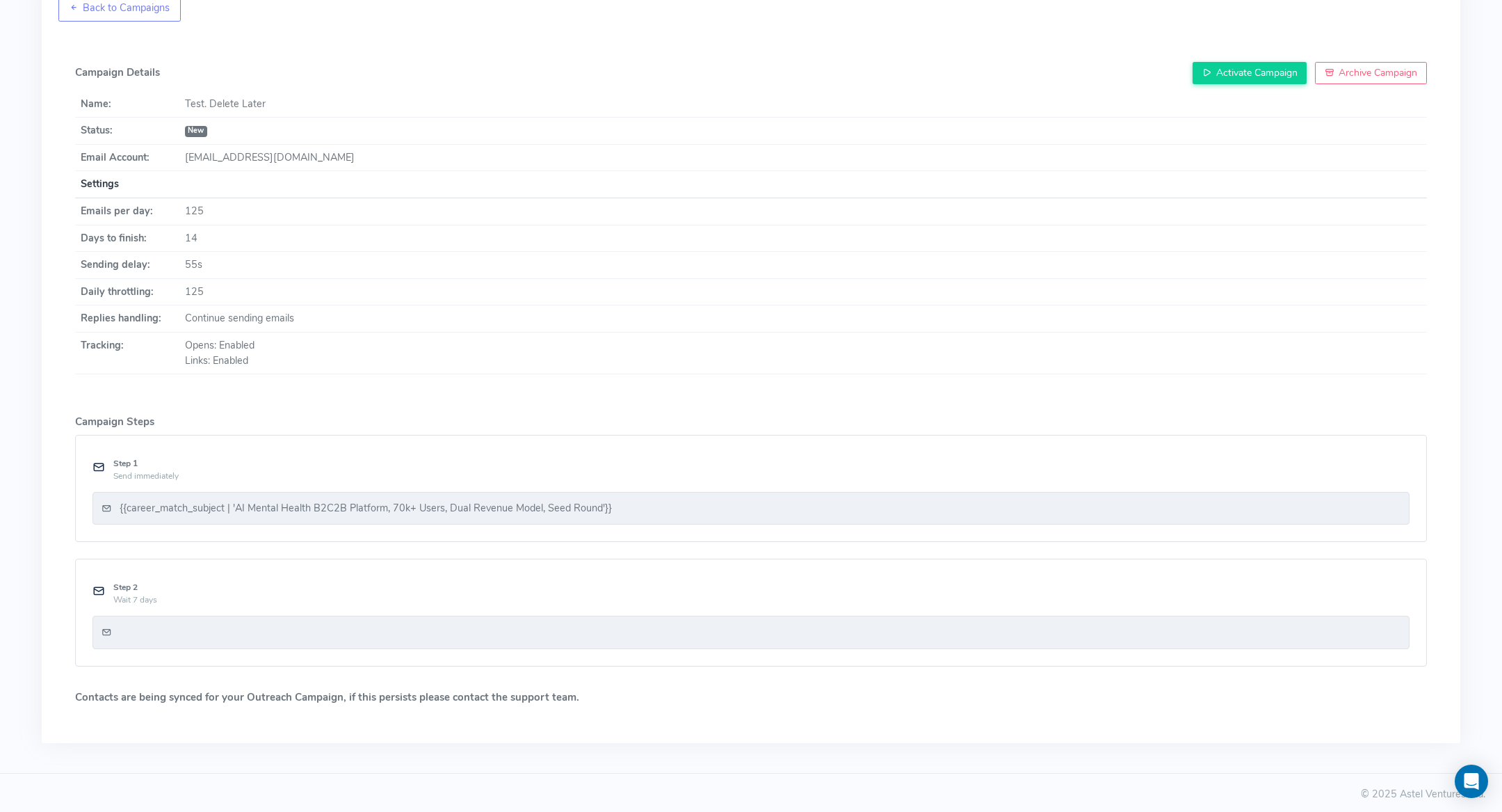
click at [622, 521] on div "{{career_match_subject | 'AI Mental Health B2C2B Platform, 70k+ Users, Dual Rev…" at bounding box center [751, 508] width 1317 height 33
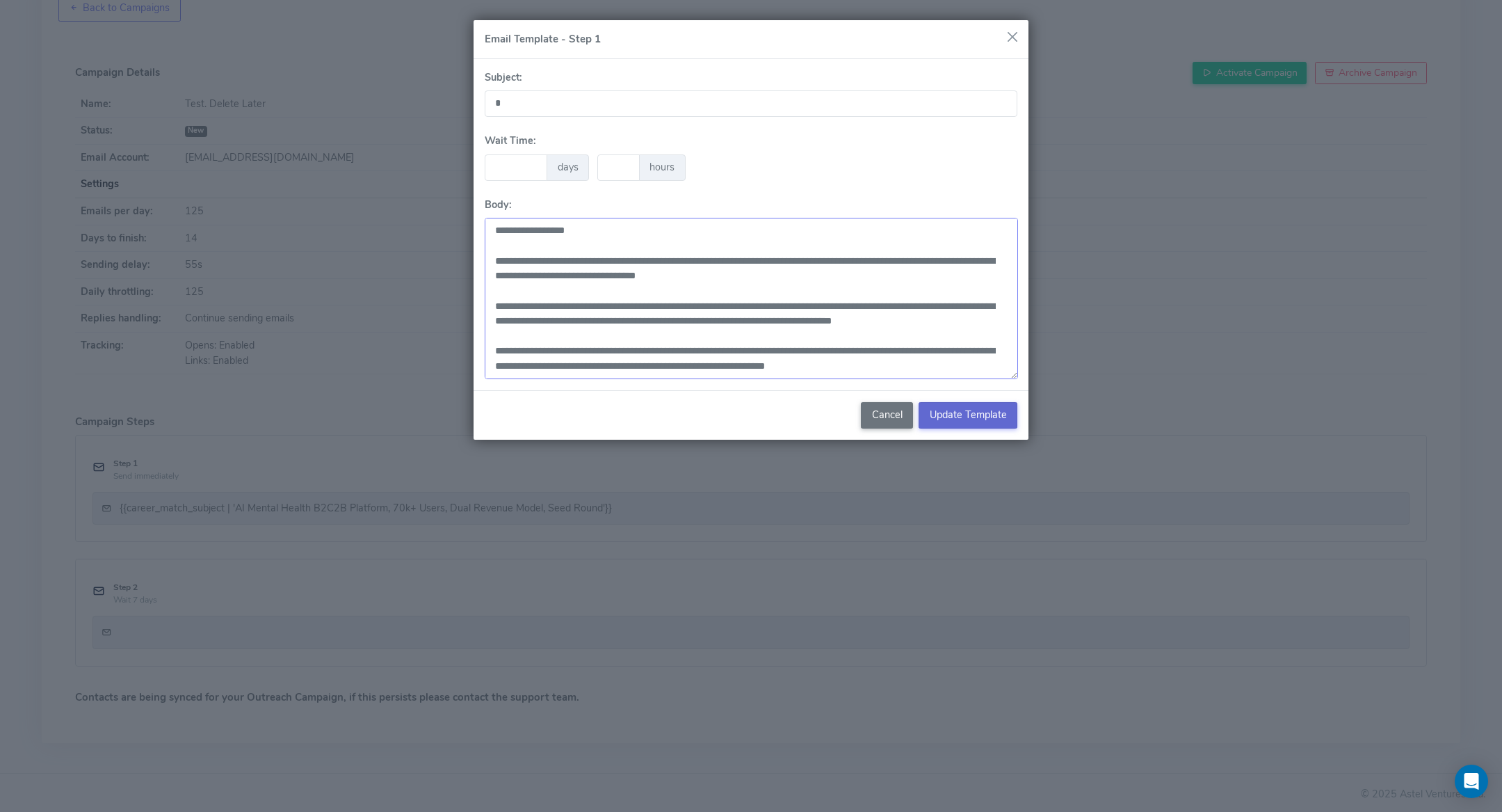
click at [653, 274] on textarea "**********" at bounding box center [751, 298] width 534 height 162
click at [863, 357] on textarea "**********" at bounding box center [751, 298] width 534 height 162
click at [1016, 44] on button "button" at bounding box center [1012, 37] width 21 height 21
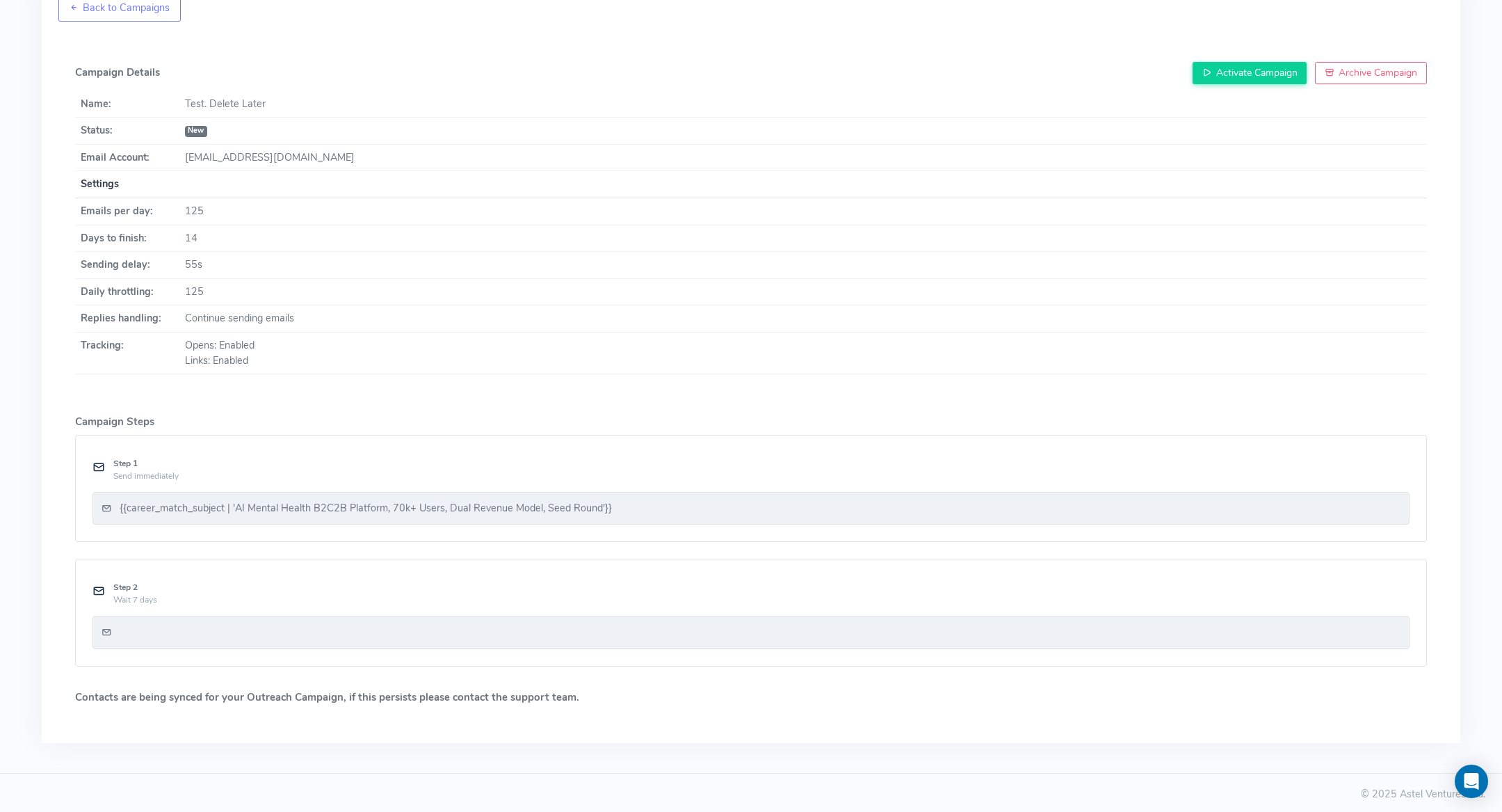
click at [538, 507] on div "{{career_match_subject | 'AI Mental Health B2C2B Platform, 70k+ Users, Dual Rev…" at bounding box center [366, 508] width 493 height 16
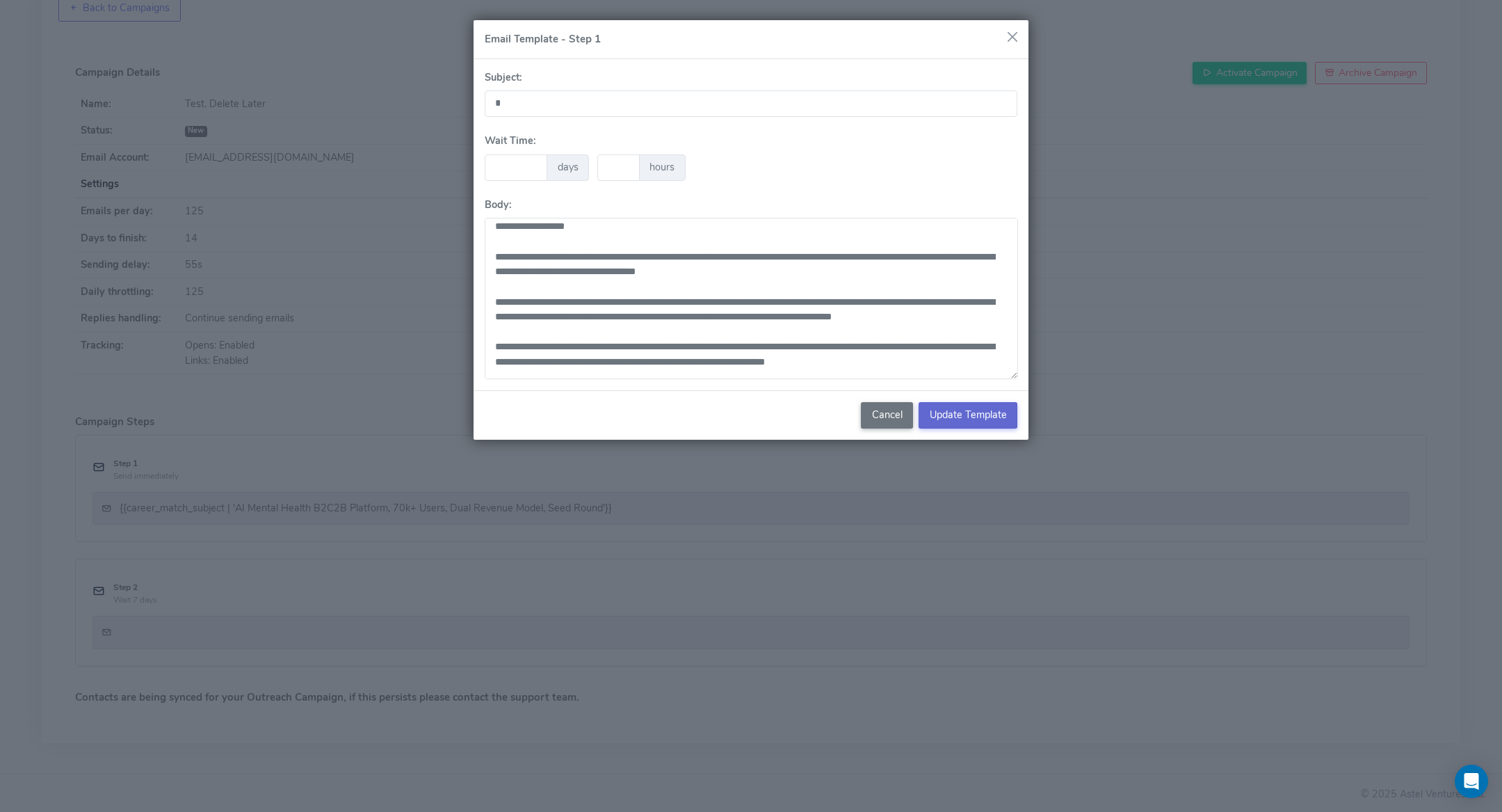
scroll to position [1, 0]
click at [839, 337] on textarea "**********" at bounding box center [751, 298] width 534 height 162
click at [883, 411] on button "Cancel" at bounding box center [887, 415] width 52 height 26
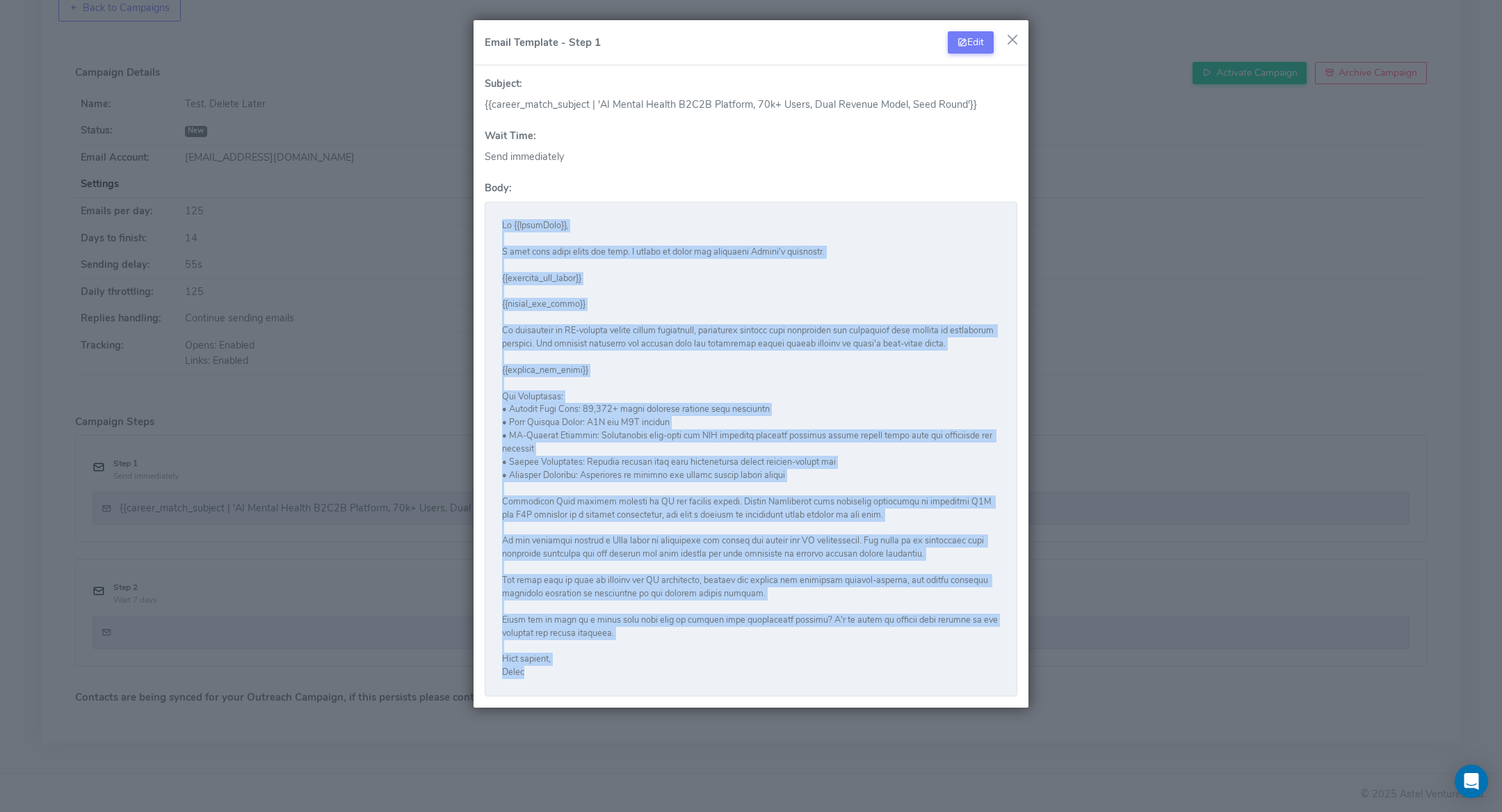
drag, startPoint x: 501, startPoint y: 222, endPoint x: 567, endPoint y: 669, distance: 451.8
click at [567, 669] on pre at bounding box center [751, 449] width 498 height 460
copy pre "Lo {{IpsumDolo}}, S amet cons adipi elits doe temp. I utlabo et dolor mag aliqu…"
click at [967, 43] on button "Edit" at bounding box center [971, 42] width 46 height 23
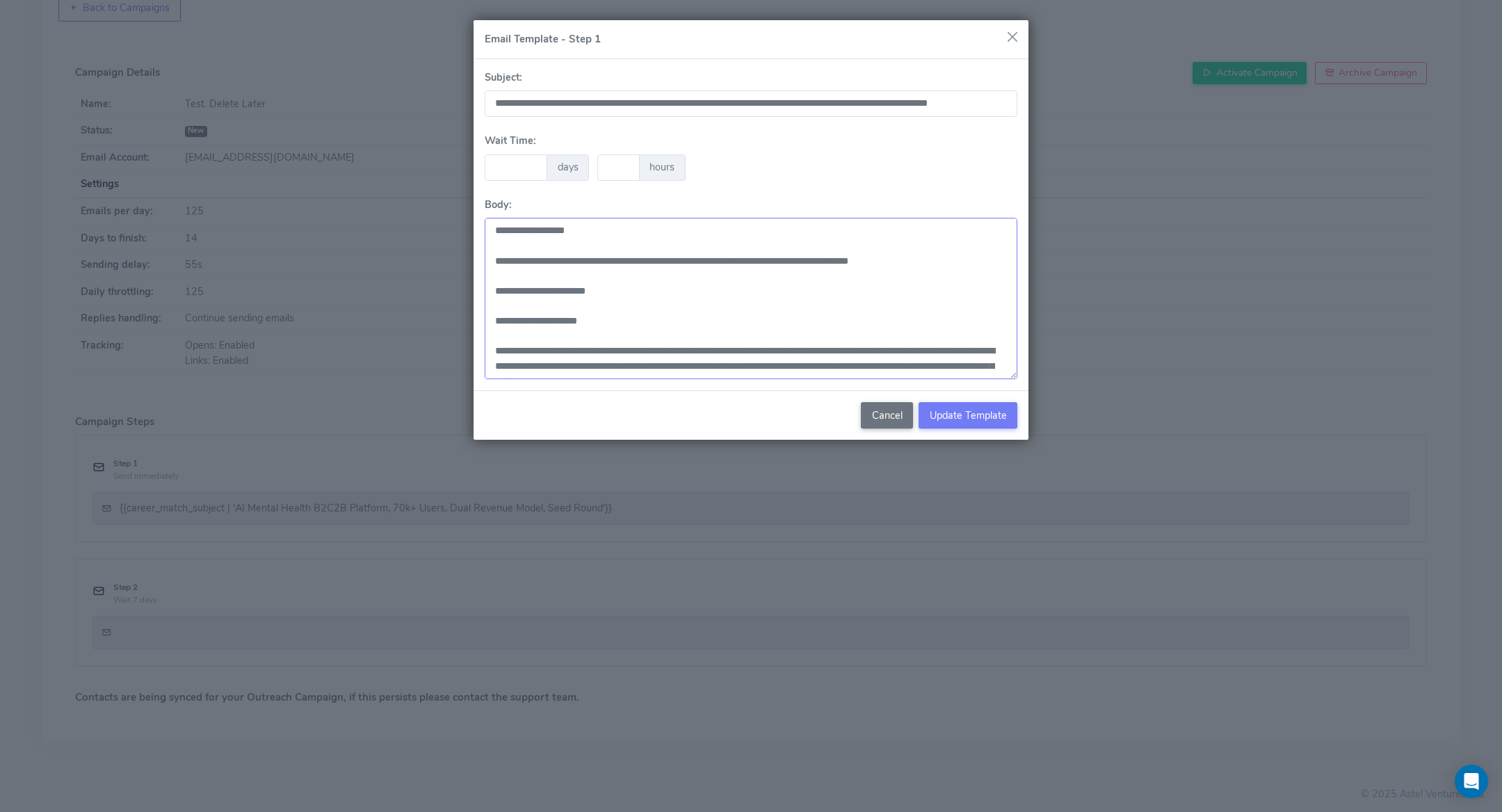
click at [681, 340] on textarea at bounding box center [751, 298] width 533 height 162
click at [890, 412] on button "Cancel" at bounding box center [887, 415] width 52 height 26
